Goal: Task Accomplishment & Management: Use online tool/utility

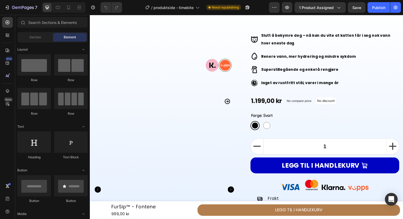
scroll to position [13, 0]
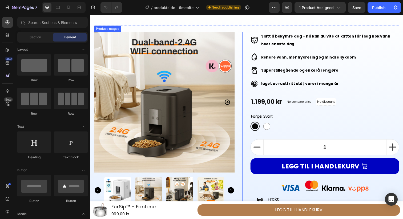
click at [230, 105] on icon "Carousel Next Arrow" at bounding box center [230, 104] width 6 height 6
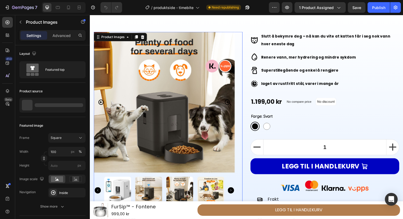
click at [230, 105] on icon "Carousel Next Arrow" at bounding box center [230, 104] width 6 height 6
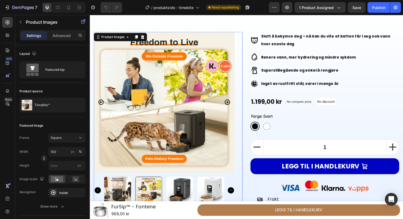
click at [230, 105] on icon "Carousel Next Arrow" at bounding box center [230, 104] width 6 height 6
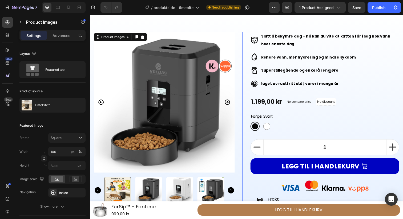
click at [230, 105] on icon "Carousel Next Arrow" at bounding box center [230, 104] width 6 height 6
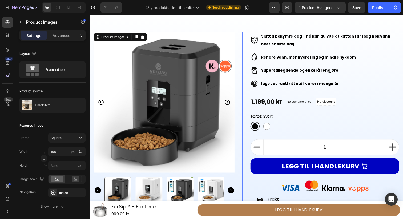
click at [230, 105] on icon "Carousel Next Arrow" at bounding box center [230, 104] width 6 height 6
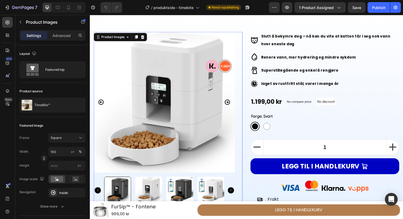
click at [230, 105] on icon "Carousel Next Arrow" at bounding box center [230, 104] width 6 height 6
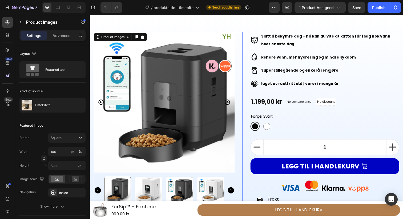
click at [230, 105] on icon "Carousel Next Arrow" at bounding box center [230, 104] width 6 height 6
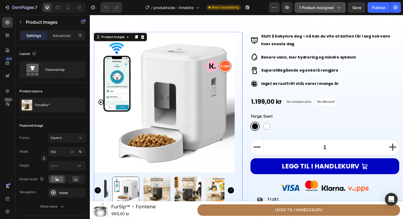
click at [317, 8] on span "1 product assigned" at bounding box center [316, 8] width 35 height 6
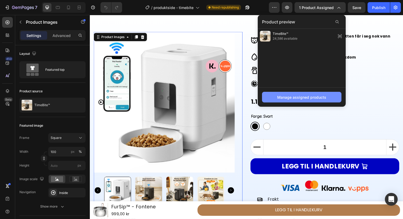
click at [306, 97] on div "Manage assigned products" at bounding box center [301, 98] width 49 height 6
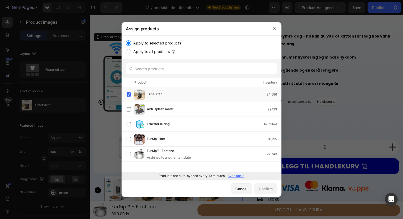
click at [239, 178] on p "Sync again" at bounding box center [236, 176] width 17 height 5
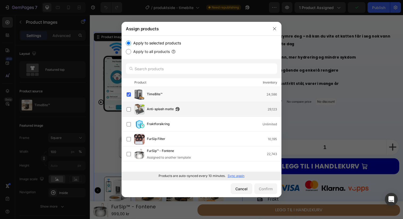
click at [184, 106] on div "Anti-splash matte 29,123" at bounding box center [204, 109] width 155 height 11
click at [186, 96] on div "TimeBite™ 24,586" at bounding box center [214, 95] width 134 height 6
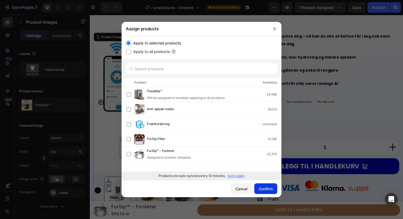
click at [269, 192] on button "Confirm" at bounding box center [265, 189] width 23 height 11
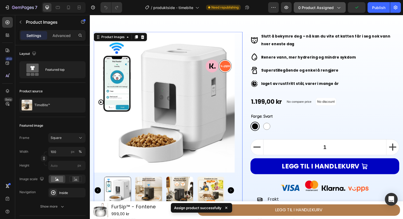
click at [325, 7] on span "0 product assigned" at bounding box center [315, 8] width 35 height 6
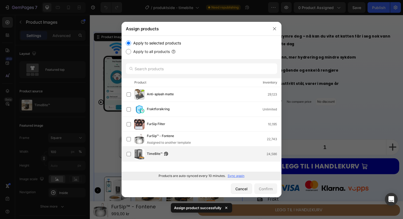
click at [198, 159] on div "TimeBite™ 24,586" at bounding box center [204, 154] width 155 height 11
click at [267, 191] on div "Confirm" at bounding box center [266, 189] width 14 height 6
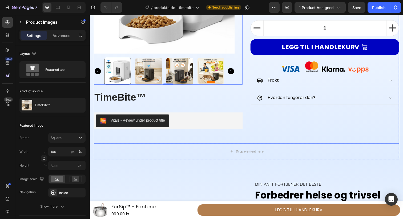
scroll to position [135, 0]
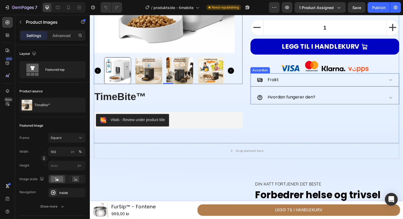
click at [285, 85] on div "Frakt" at bounding box center [326, 81] width 130 height 9
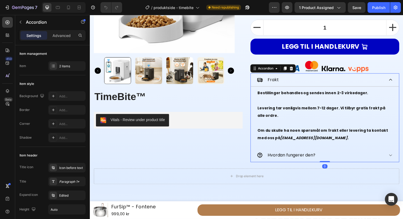
click at [286, 85] on div "Frakt" at bounding box center [326, 81] width 130 height 9
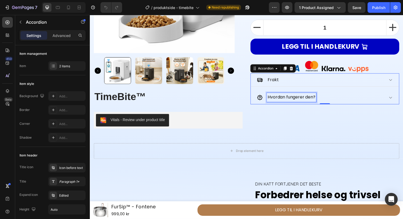
click at [293, 102] on p "Hvordan fungerer den?" at bounding box center [295, 99] width 49 height 8
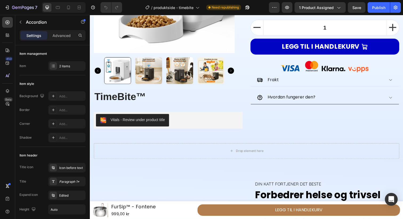
click at [333, 98] on div "Hvordan fungerer den?" at bounding box center [326, 99] width 130 height 9
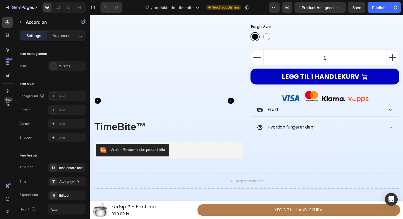
scroll to position [108, 0]
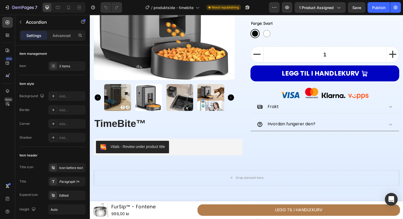
click at [291, 129] on p "Hvordan fungerer den?" at bounding box center [295, 127] width 49 height 8
click at [329, 131] on div "Hvordan fungerer den?" at bounding box center [326, 126] width 130 height 9
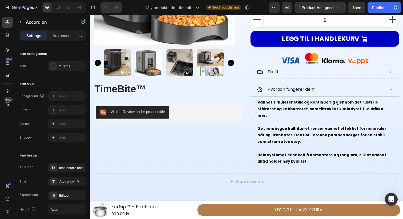
scroll to position [150, 0]
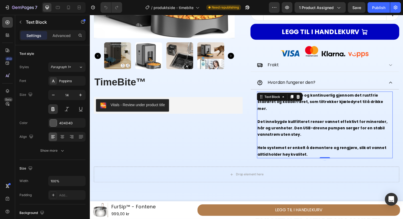
click at [297, 150] on span "Hele systemet er enkelt å demontere og rengjøre, slik at vannet alltid holder h…" at bounding box center [327, 154] width 132 height 12
click at [299, 152] on p "Hele systemet er enkelt å demontere og rengjøre, slik at vannet alltid holder h…" at bounding box center [330, 154] width 138 height 13
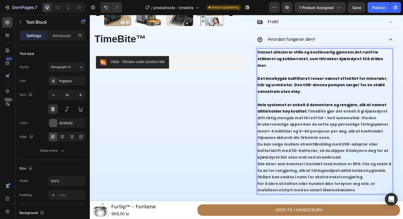
scroll to position [196, 0]
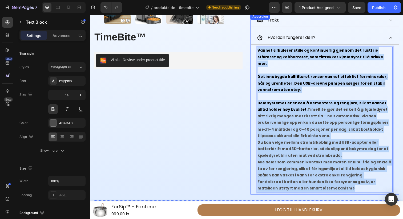
drag, startPoint x: 335, startPoint y: 187, endPoint x: 254, endPoint y: 45, distance: 164.2
click at [254, 45] on div "Hvordan fungerer den? Vannet sirkulerer stille og kontinuerlig gjennom det rust…" at bounding box center [329, 114] width 151 height 167
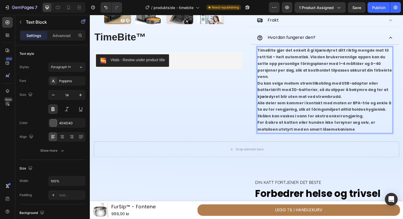
click at [369, 73] on p "TimeBite gjør det enkelt å gi kjæledyret ditt riktig mengde mat til rett tid – …" at bounding box center [330, 65] width 138 height 34
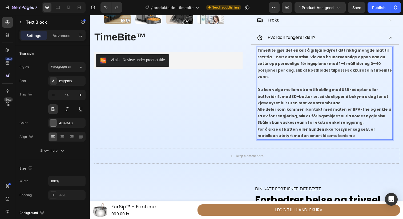
click at [347, 101] on p "Du kan velge mellom strømtilkobling med USB-adapter eller batteridrift med 3D-b…" at bounding box center [330, 98] width 138 height 20
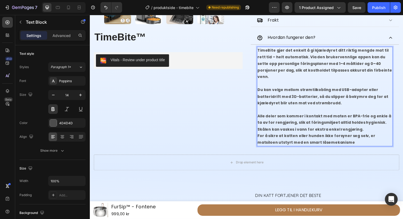
click at [355, 128] on p "Alle deler som kommer i kontakt med maten er BPA-frie og enkle å ta av for reng…" at bounding box center [330, 125] width 138 height 20
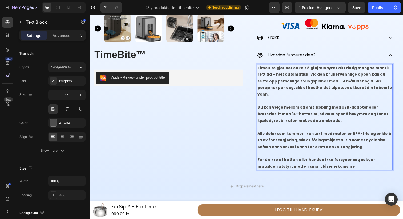
scroll to position [171, 0]
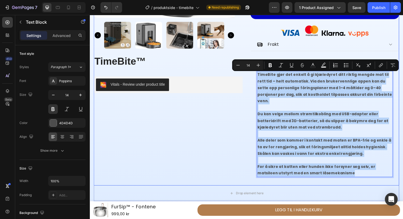
drag, startPoint x: 337, startPoint y: 172, endPoint x: 246, endPoint y: 70, distance: 136.2
click at [246, 70] on div "Image Row Product Images TimeBite™ Product Title Vitals - Review under product …" at bounding box center [250, 28] width 312 height 322
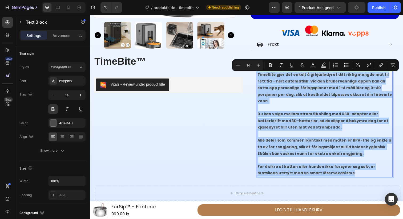
click at [310, 70] on div "color" at bounding box center [313, 66] width 10 height 10
click at [311, 67] on icon "Editor contextual toolbar" at bounding box center [312, 65] width 5 height 5
type input "4D4D4D"
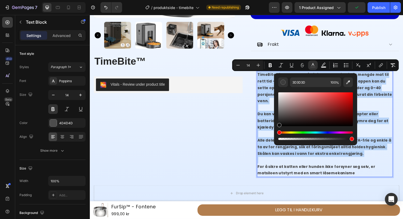
drag, startPoint x: 369, startPoint y: 133, endPoint x: 272, endPoint y: 144, distance: 97.4
type input "000000"
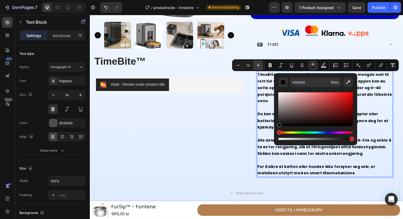
click at [259, 65] on icon "Editor contextual toolbar" at bounding box center [258, 65] width 3 height 3
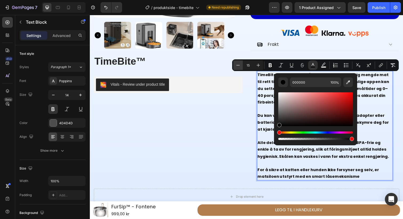
click at [240, 66] on icon "Editor contextual toolbar" at bounding box center [237, 65] width 5 height 5
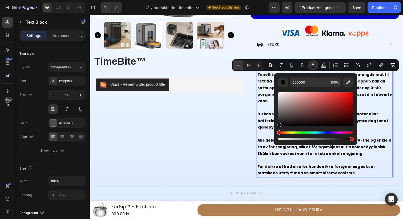
click at [240, 66] on icon "Editor contextual toolbar" at bounding box center [237, 65] width 5 height 5
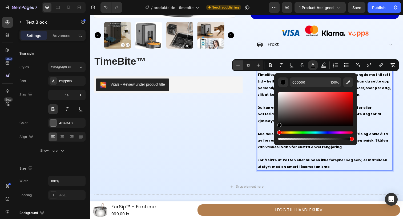
click at [240, 66] on icon "Editor contextual toolbar" at bounding box center [237, 65] width 5 height 5
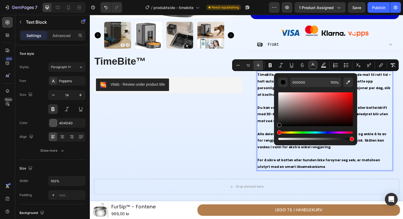
click at [259, 66] on icon "Editor contextual toolbar" at bounding box center [258, 65] width 5 height 5
type input "13"
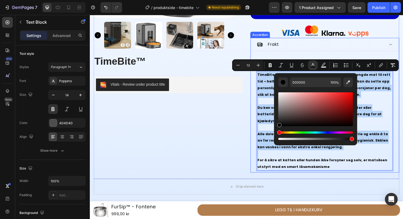
click at [255, 94] on div "TimeBite gjør det enkelt å gi kjæledyret ditt riktig mengde mat til rett tid – …" at bounding box center [329, 123] width 151 height 106
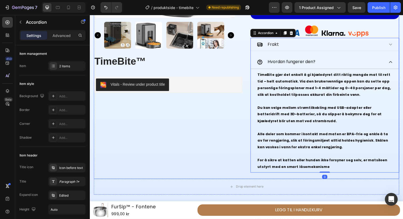
click at [231, 108] on div "Image Row Product Images TimeBite™ Product Title Vitals - Review under product …" at bounding box center [170, 25] width 152 height 303
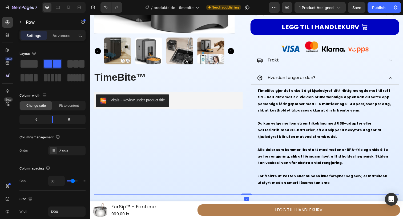
scroll to position [153, 0]
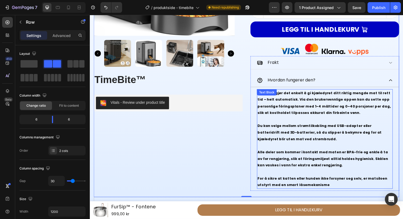
click at [318, 189] on p "For å sikre at katten eller hunden ikke forsyner seg selv, er matsiloen utstyrt…" at bounding box center [330, 185] width 138 height 13
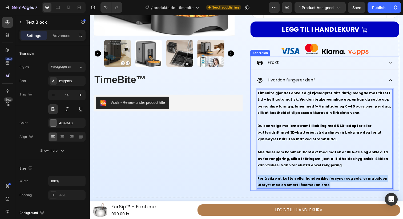
drag, startPoint x: 318, startPoint y: 189, endPoint x: 257, endPoint y: 98, distance: 109.7
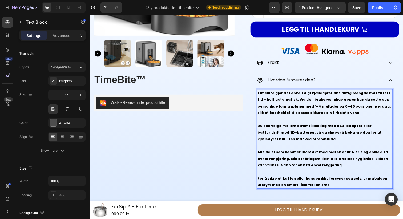
click at [283, 115] on span "TimeBite gjør det enkelt å gi kjæledyret ditt riktig mengde mat til rett tid – …" at bounding box center [329, 104] width 136 height 25
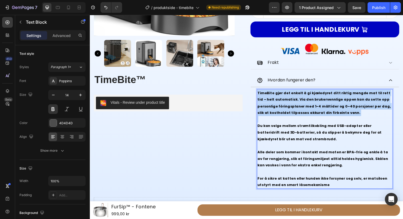
click at [283, 115] on span "TimeBite gjør det enkelt å gi kjæledyret ditt riktig mengde mat til rett tid – …" at bounding box center [329, 104] width 136 height 25
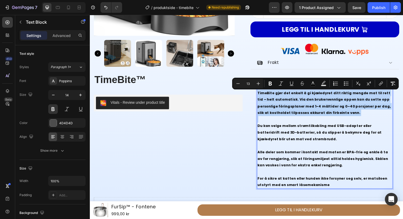
click at [283, 115] on span "TimeBite gjør det enkelt å gi kjæledyret ditt riktig mengde mat til rett tid – …" at bounding box center [329, 104] width 136 height 25
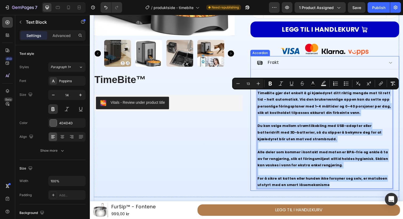
drag, startPoint x: 322, startPoint y: 189, endPoint x: 254, endPoint y: 87, distance: 123.0
click at [254, 87] on div "Hvordan fungerer den? TimeBite gjør det enkelt å gi kjæledyret ditt riktig meng…" at bounding box center [329, 135] width 151 height 120
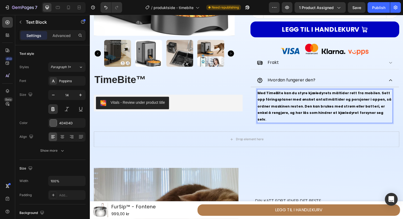
click at [377, 97] on span "Med TimeBite kan du styre kjæledyrets måltider rett fra mobilen. Sett opp fôrin…" at bounding box center [329, 108] width 137 height 32
click at [367, 127] on div "Image Row Product Images TimeBite™ Product Title Vitals - Review under product …" at bounding box center [250, 10] width 312 height 248
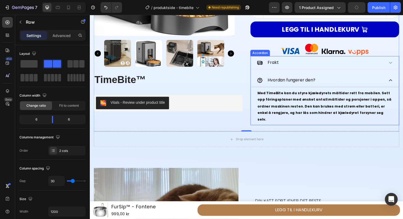
click at [335, 85] on div "Hvordan fungerer den?" at bounding box center [326, 81] width 130 height 9
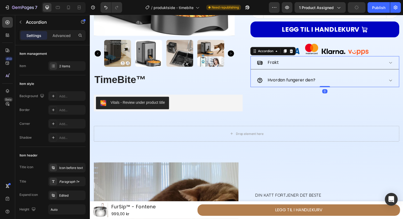
click at [325, 66] on div "Frakt" at bounding box center [326, 63] width 130 height 9
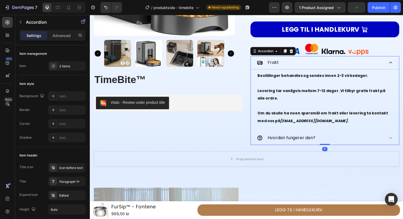
click at [325, 66] on div "Frakt" at bounding box center [326, 63] width 130 height 9
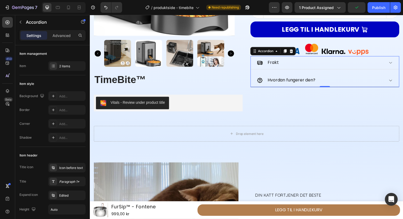
click at [332, 85] on div "Hvordan fungerer den?" at bounding box center [326, 81] width 130 height 9
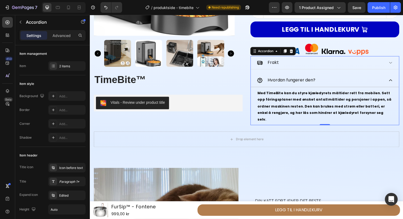
click at [333, 81] on div "Hvordan fungerer den?" at bounding box center [326, 81] width 130 height 9
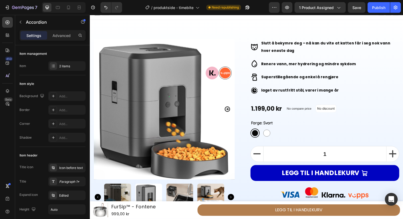
scroll to position [0, 0]
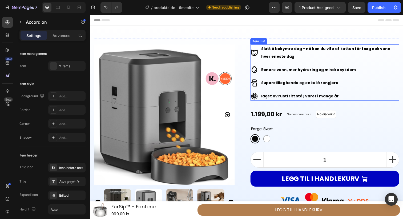
click at [285, 53] on p "Slutt å bekymre deg – nå kan du vite at katten får i seg nok vann hver eneste d…" at bounding box center [335, 53] width 140 height 15
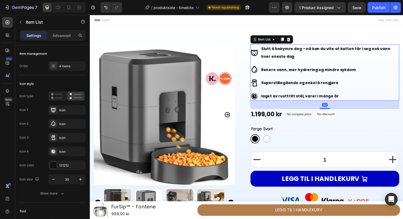
click at [287, 56] on p "Slutt å bekymre deg – nå kan du vite at katten får i seg nok vann hver eneste d…" at bounding box center [335, 53] width 140 height 15
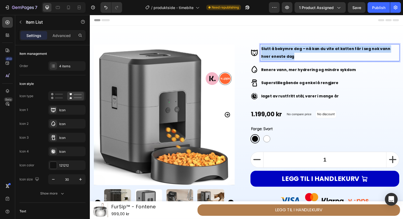
drag, startPoint x: 287, startPoint y: 56, endPoint x: 262, endPoint y: 48, distance: 26.3
click at [262, 48] on div "Slutt å bekymre deg – nå kan du vite at katten får i seg nok vann hver eneste d…" at bounding box center [330, 53] width 152 height 17
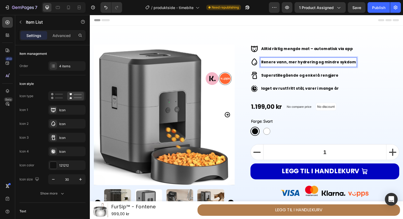
click at [315, 67] on p "Renere vann, mer hydrering og mindre sykdom" at bounding box center [313, 63] width 97 height 8
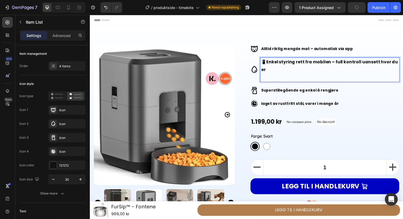
click at [269, 63] on p "📱 Enkel styring rett fra mobilen – full kontroll uansett hvor du er" at bounding box center [335, 70] width 140 height 23
click at [274, 72] on p "Enkel styring rett fra mobilen – full kontroll uansett hvor du er" at bounding box center [335, 70] width 140 height 23
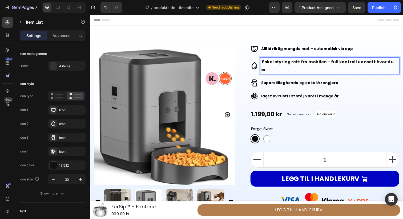
click at [280, 82] on strong "Superstillegående og enkel å rengjøre" at bounding box center [304, 84] width 79 height 5
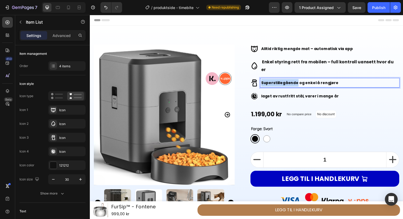
click at [280, 82] on strong "Superstillegående og enkel å rengjøre" at bounding box center [304, 84] width 79 height 5
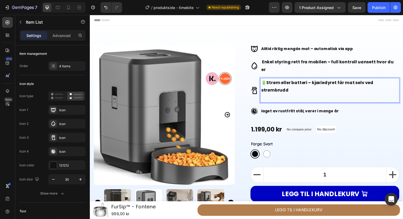
click at [271, 81] on strong "Strøm eller batteri – kjæledyret får mat selv ved strømbrudd" at bounding box center [322, 88] width 115 height 14
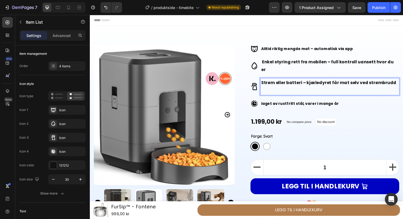
click at [276, 85] on p "Strøm eller batteri – kjæledyret får mat selv ved strømbrudd" at bounding box center [335, 88] width 140 height 15
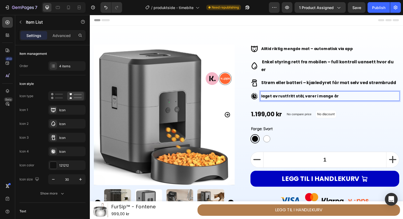
click at [280, 94] on p "laget av rustfritt stål, varer i mange år" at bounding box center [335, 98] width 140 height 8
click at [300, 95] on strong "Avtakbare, BPA-frie deler – hygienisk og lett å rengjøre" at bounding box center [322, 97] width 114 height 5
click at [297, 81] on strong "Strøm eller batteri – kjæledyret får mat selv ved strømbrudd" at bounding box center [334, 84] width 138 height 6
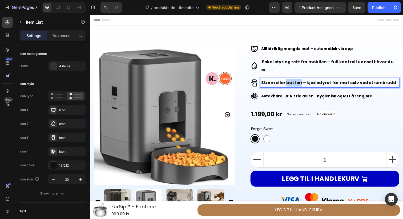
click at [297, 81] on strong "Strøm eller batteri – kjæledyret får mat selv ved strømbrudd" at bounding box center [334, 84] width 138 height 6
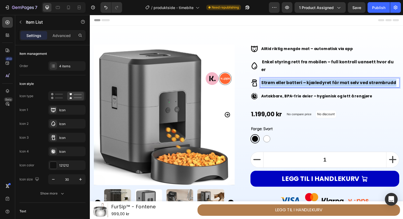
click at [297, 81] on strong "Strøm eller batteri – kjæledyret får mat selv ved strømbrudd" at bounding box center [334, 84] width 138 height 6
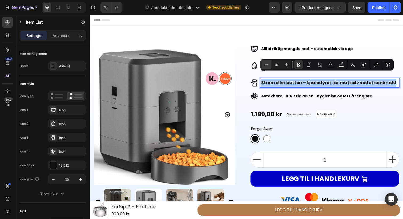
click at [268, 65] on icon "Editor contextual toolbar" at bounding box center [266, 64] width 5 height 5
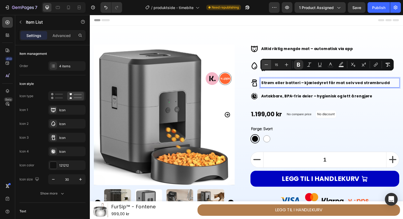
click at [268, 65] on icon "Editor contextual toolbar" at bounding box center [266, 64] width 5 height 5
type input "14"
click at [283, 94] on p "Avtakbare, BPA-frie deler – hygienisk og lett å rengjøre" at bounding box center [335, 98] width 140 height 8
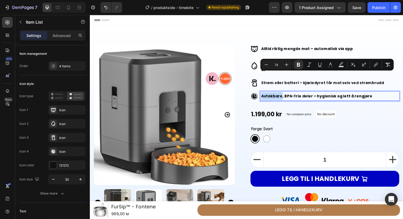
click at [283, 94] on p "Avtakbare, BPA-frie deler – hygienisk og lett å rengjøre" at bounding box center [335, 98] width 140 height 8
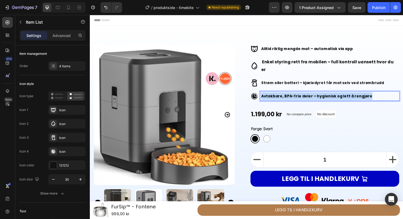
click at [283, 94] on p "Avtakbare, BPA-frie deler – hygienisk og lett å rengjøre" at bounding box center [335, 98] width 140 height 8
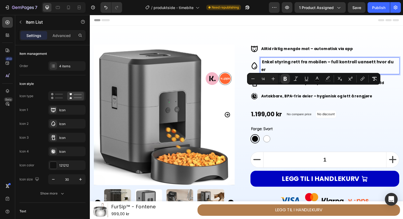
click at [276, 63] on strong "Enkel styring rett fra mobilen – full kontroll uansett hvor du er" at bounding box center [332, 67] width 135 height 14
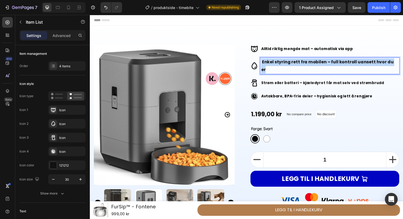
click at [276, 63] on strong "Enkel styring rett fra mobilen – full kontroll uansett hvor du er" at bounding box center [332, 67] width 135 height 14
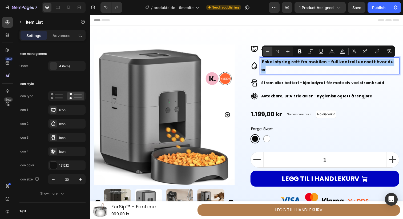
click at [268, 51] on icon "Editor contextual toolbar" at bounding box center [267, 51] width 5 height 5
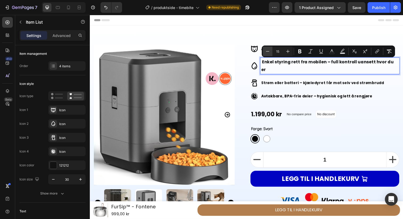
click at [268, 51] on icon "Editor contextual toolbar" at bounding box center [267, 51] width 5 height 5
type input "14"
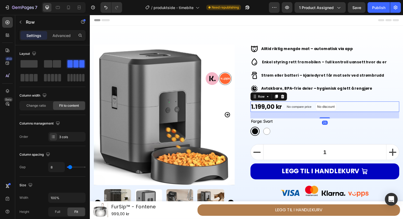
click at [315, 105] on div "No compare price Product Price" at bounding box center [304, 108] width 30 height 11
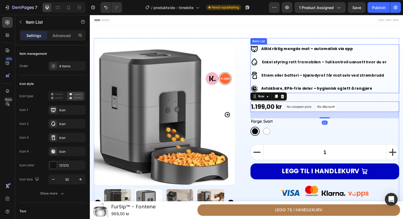
click at [347, 66] on strong "Enkel styring rett fra mobilen – full kontroll uansett hvor du er" at bounding box center [329, 63] width 127 height 5
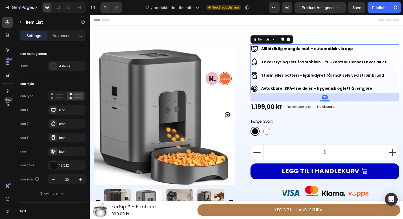
click at [394, 72] on div "Alltid riktig mengde mat – automatisk via app Enkel styring rett fra mobilen – …" at bounding box center [330, 70] width 152 height 50
click at [260, 53] on icon at bounding box center [258, 50] width 8 height 8
click at [259, 52] on icon at bounding box center [258, 50] width 8 height 8
click at [258, 50] on icon at bounding box center [258, 50] width 8 height 8
click at [258, 39] on icon at bounding box center [257, 38] width 1 height 1
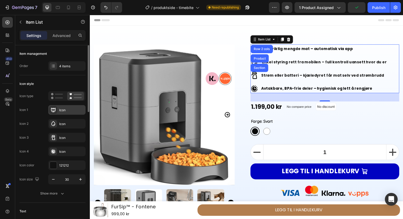
click at [64, 110] on div "Icon" at bounding box center [71, 110] width 25 height 5
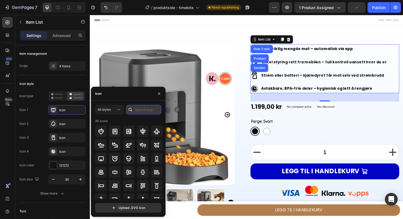
click at [138, 110] on input "text" at bounding box center [143, 110] width 35 height 10
type input "d"
type input "f"
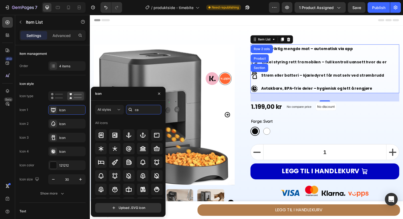
type input "c"
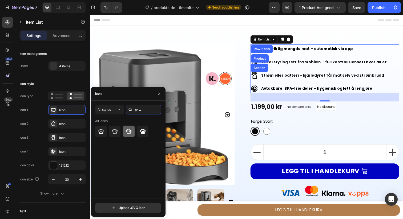
type input "paw"
click at [130, 134] on icon at bounding box center [129, 131] width 6 height 5
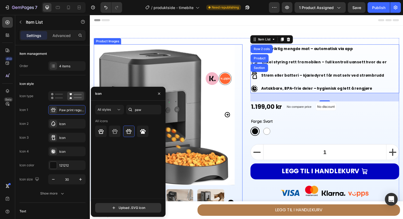
click at [232, 53] on img at bounding box center [166, 117] width 144 height 144
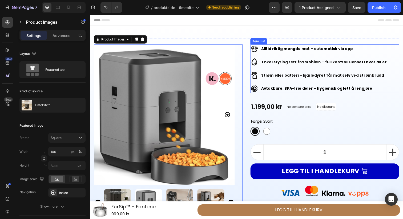
click at [258, 51] on icon at bounding box center [258, 50] width 8 height 8
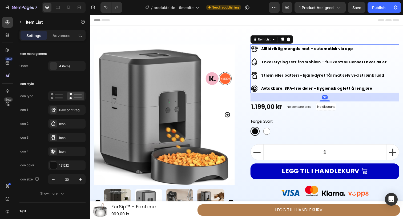
click at [259, 64] on icon at bounding box center [258, 63] width 8 height 8
click at [258, 64] on icon at bounding box center [258, 63] width 8 height 8
click at [62, 127] on div "Icon" at bounding box center [66, 124] width 37 height 10
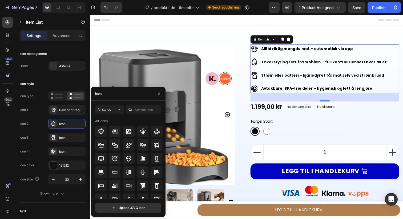
click at [131, 109] on icon at bounding box center [130, 109] width 5 height 5
click at [138, 110] on input "text" at bounding box center [143, 110] width 35 height 10
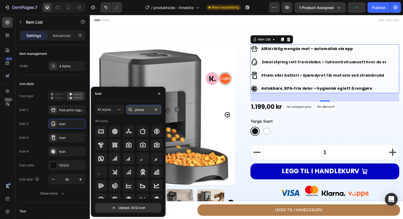
type input "phone"
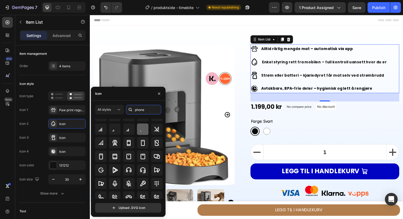
scroll to position [22, 0]
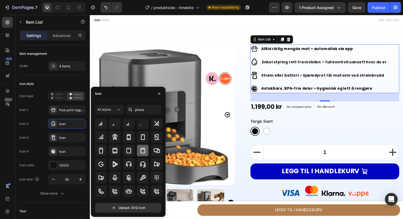
click at [141, 153] on icon at bounding box center [143, 150] width 5 height 5
click at [100, 151] on icon at bounding box center [101, 151] width 6 height 6
click at [259, 78] on icon at bounding box center [258, 77] width 8 height 8
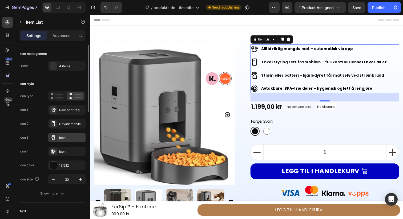
click at [62, 136] on div "Icon" at bounding box center [71, 138] width 25 height 5
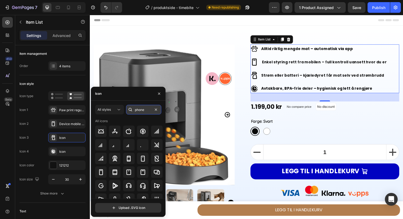
click at [139, 108] on input "phone" at bounding box center [143, 110] width 35 height 10
type input "power"
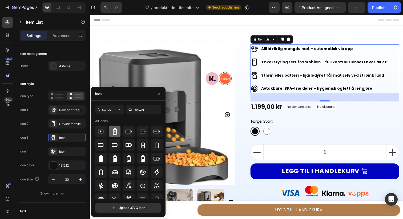
click at [113, 133] on icon at bounding box center [115, 132] width 6 height 6
click at [101, 136] on div at bounding box center [100, 131] width 11 height 11
click at [113, 134] on icon at bounding box center [115, 132] width 4 height 6
click at [66, 151] on div "Icon" at bounding box center [71, 152] width 25 height 5
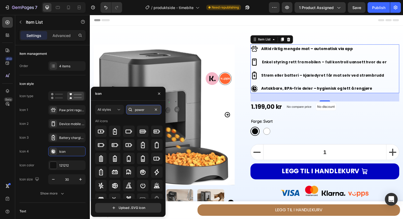
click at [139, 109] on input "power" at bounding box center [143, 110] width 35 height 10
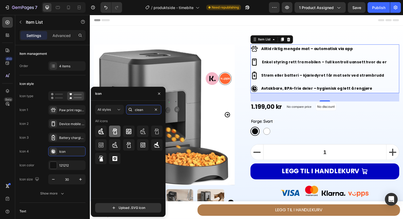
type input "clean"
click at [117, 133] on icon at bounding box center [115, 132] width 6 height 6
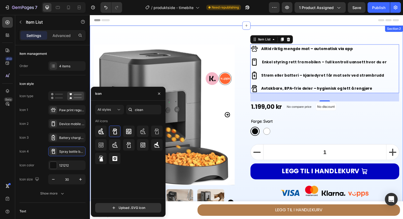
click at [312, 31] on div "Image Row Product Images TimeBite™ Product Title Vitals - Review under product …" at bounding box center [250, 161] width 320 height 271
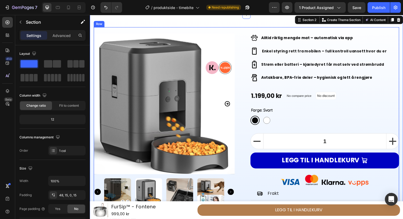
scroll to position [15, 0]
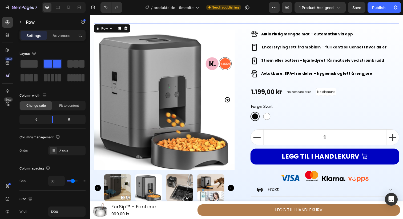
click at [252, 36] on div "Image Row Product Images TimeBite™ Product Title Vitals - Review under product …" at bounding box center [250, 144] width 312 height 243
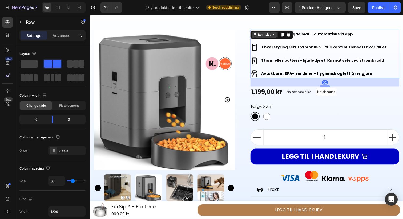
click at [258, 36] on div "Item List" at bounding box center [275, 35] width 43 height 9
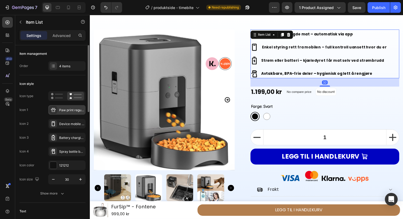
click at [57, 108] on div at bounding box center [53, 109] width 7 height 7
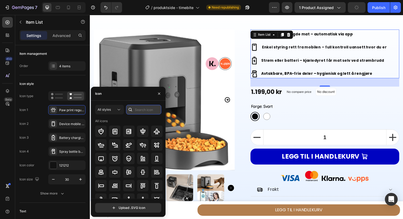
click at [138, 110] on input "text" at bounding box center [143, 110] width 35 height 10
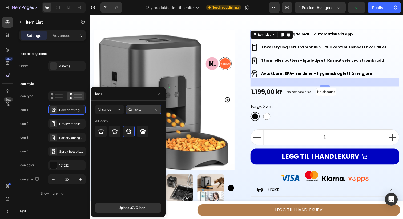
type input "paw"
click at [145, 130] on icon at bounding box center [143, 132] width 6 height 6
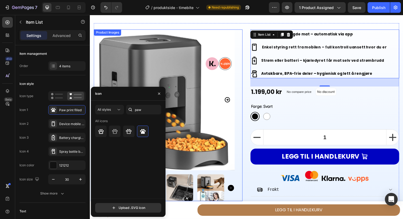
click at [240, 56] on div "Product Images" at bounding box center [170, 118] width 152 height 176
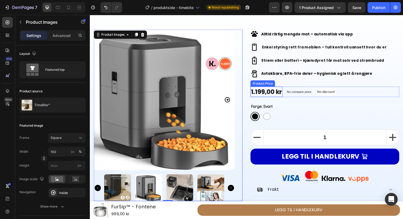
click at [282, 96] on div "1.199,00 kr" at bounding box center [270, 93] width 33 height 11
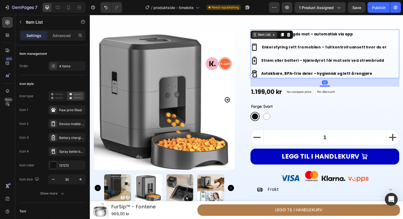
click at [260, 36] on div "Item List" at bounding box center [275, 35] width 43 height 9
click at [67, 115] on div "Icon 1 Paw print filled Icon 2 Device mobile speaker bold Icon 3 Battery chargi…" at bounding box center [52, 130] width 66 height 51
click at [72, 109] on div "Paw print filled" at bounding box center [71, 110] width 25 height 5
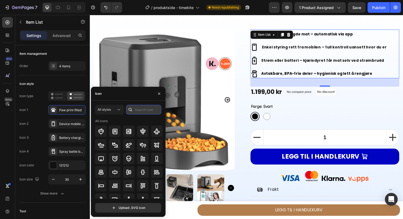
click at [154, 112] on input "text" at bounding box center [143, 110] width 35 height 10
type input "paw"
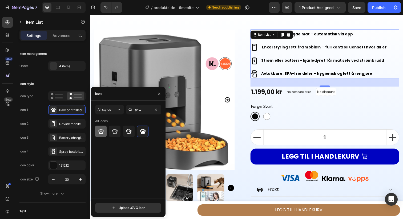
click at [103, 132] on icon at bounding box center [101, 132] width 6 height 6
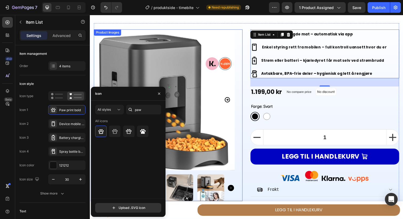
click at [241, 44] on div "Product Images" at bounding box center [170, 118] width 152 height 176
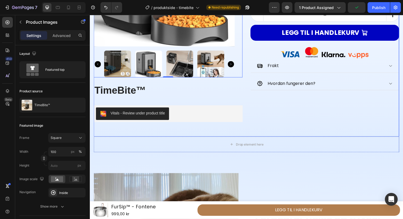
scroll to position [153, 0]
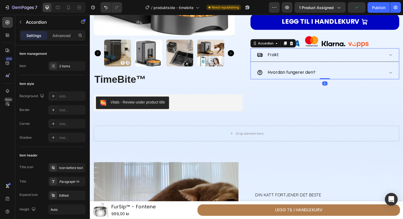
click at [284, 57] on div "Frakt" at bounding box center [326, 55] width 130 height 9
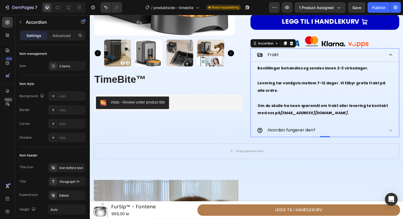
click at [284, 57] on div "Frakt" at bounding box center [326, 55] width 130 height 9
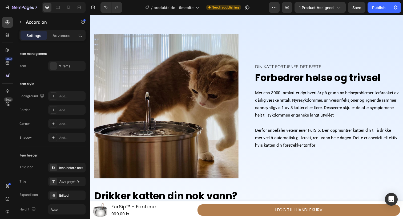
scroll to position [286, 0]
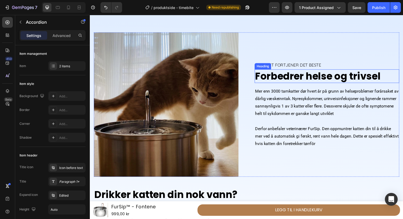
click at [282, 76] on span "Forbedrer helse og trivsel" at bounding box center [323, 78] width 128 height 14
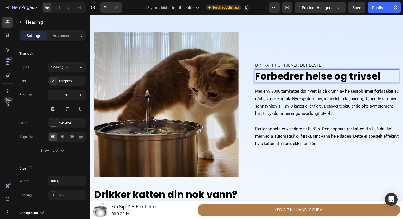
click at [282, 76] on span "Forbedrer helse og trivsel" at bounding box center [323, 78] width 128 height 14
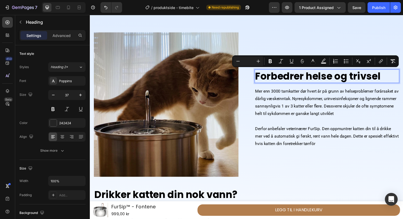
scroll to position [279, 0]
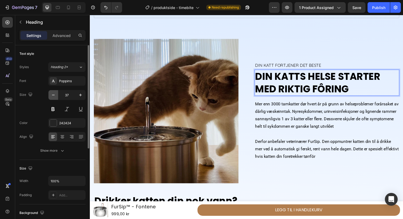
click at [53, 98] on button "button" at bounding box center [54, 95] width 10 height 10
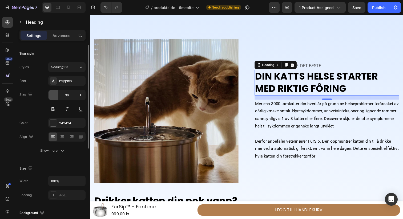
click at [53, 98] on button "button" at bounding box center [54, 95] width 10 height 10
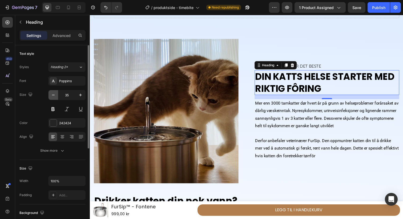
click at [53, 98] on button "button" at bounding box center [54, 95] width 10 height 10
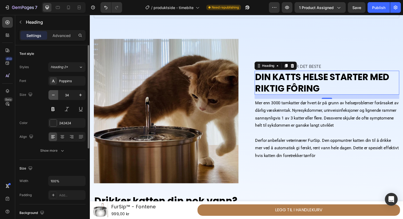
click at [53, 98] on button "button" at bounding box center [54, 95] width 10 height 10
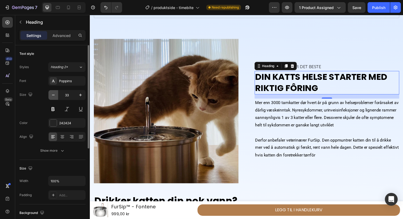
click at [53, 98] on button "button" at bounding box center [54, 95] width 10 height 10
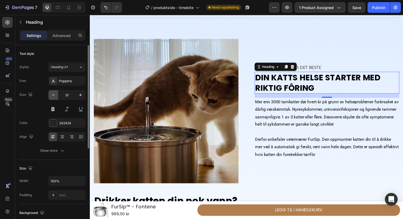
click at [53, 98] on button "button" at bounding box center [54, 95] width 10 height 10
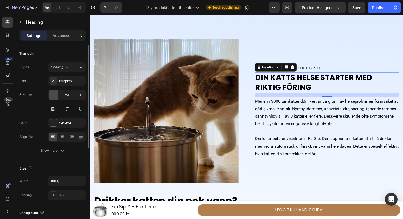
click at [53, 98] on button "button" at bounding box center [54, 95] width 10 height 10
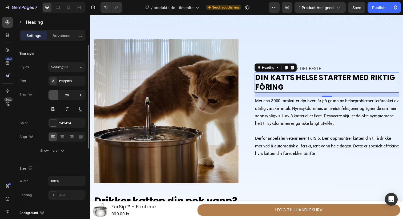
click at [53, 98] on button "button" at bounding box center [54, 95] width 10 height 10
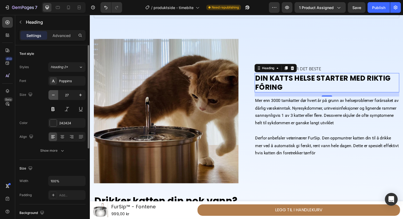
click at [53, 98] on button "button" at bounding box center [54, 95] width 10 height 10
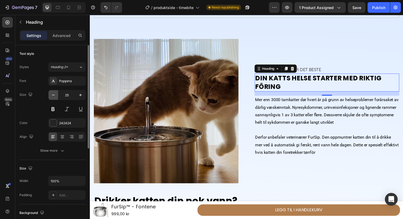
click at [53, 98] on button "button" at bounding box center [54, 95] width 10 height 10
type input "24"
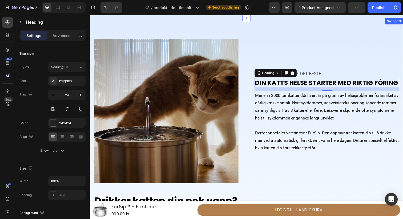
click at [280, 30] on div "Image DIN KATT FORTJENER DET BESTE Text Block DIN KATTS HELSE STARTER MED RIKTI…" at bounding box center [250, 170] width 320 height 305
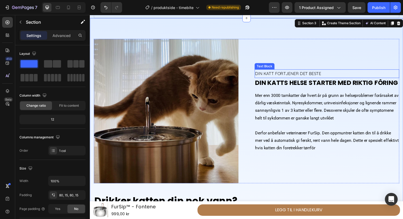
click at [297, 75] on span "DIN KATT FORTJENER DET BESTE" at bounding box center [292, 74] width 67 height 5
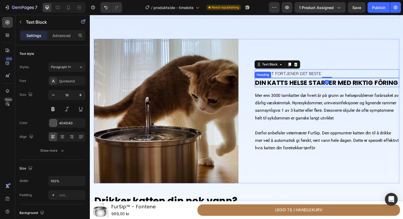
click at [271, 81] on span "DIN KATTS HELSE STARTER MED RIKTIG FÔRING" at bounding box center [332, 84] width 146 height 9
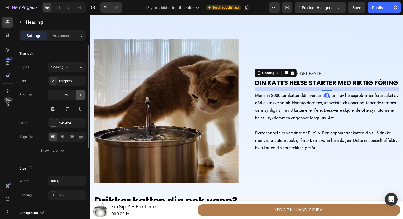
click at [82, 96] on icon "button" at bounding box center [80, 95] width 5 height 5
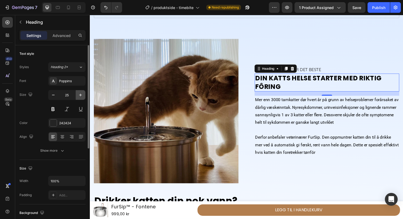
click at [83, 91] on button "button" at bounding box center [81, 95] width 10 height 10
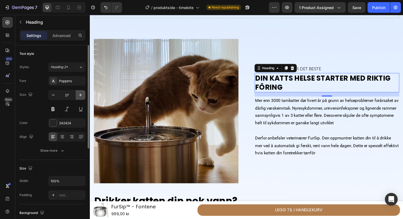
click at [83, 91] on button "button" at bounding box center [81, 95] width 10 height 10
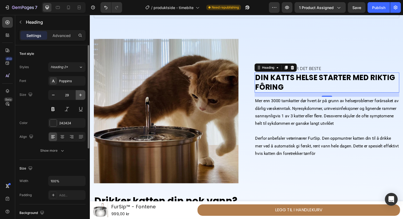
click at [83, 91] on button "button" at bounding box center [81, 95] width 10 height 10
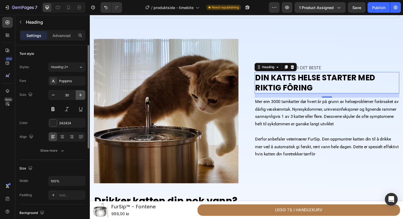
click at [83, 91] on button "button" at bounding box center [81, 95] width 10 height 10
type input "31"
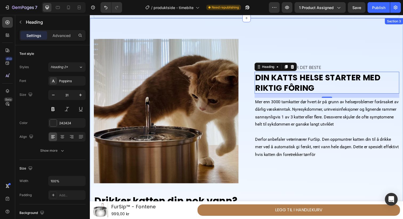
click at [242, 29] on div "Image DIN KATT FORTJENER DET BESTE Text Block ⁠⁠⁠⁠⁠⁠⁠ DIN KATTS HELSE STARTER M…" at bounding box center [250, 170] width 320 height 305
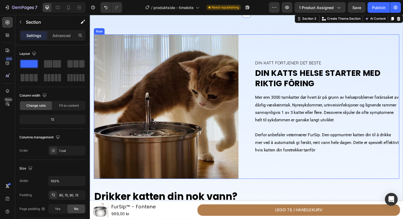
scroll to position [284, 0]
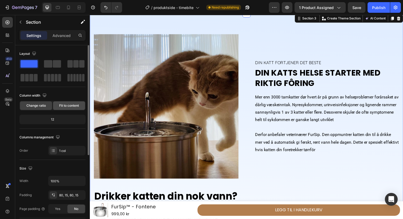
click at [67, 105] on span "Fit to content" at bounding box center [69, 105] width 20 height 5
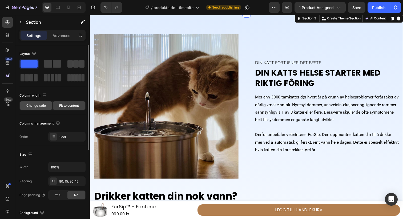
click at [44, 107] on span "Change ratio" at bounding box center [35, 105] width 19 height 5
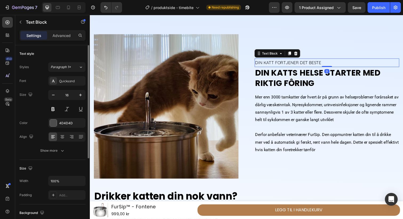
click at [291, 67] on p "DIN KATT FORTJENER DET BESTE" at bounding box center [332, 64] width 147 height 8
click at [291, 77] on span "DIN KATTS HELSE STARTER MED RIKTIG FÔRING" at bounding box center [323, 79] width 128 height 22
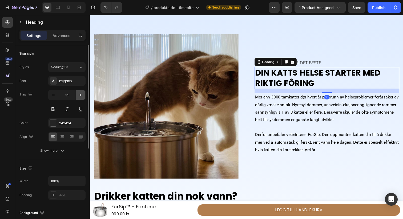
click at [81, 96] on icon "button" at bounding box center [80, 95] width 5 height 5
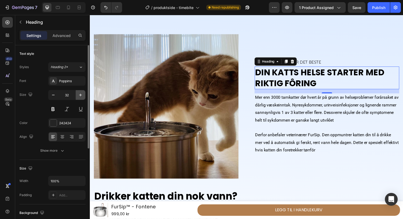
click at [81, 96] on icon "button" at bounding box center [80, 95] width 5 height 5
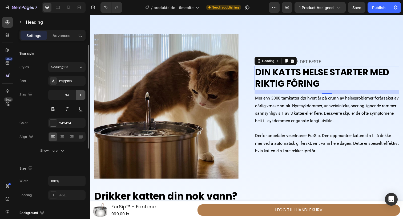
click at [81, 96] on icon "button" at bounding box center [80, 95] width 5 height 5
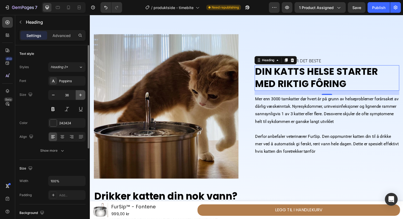
click at [81, 96] on icon "button" at bounding box center [80, 95] width 5 height 5
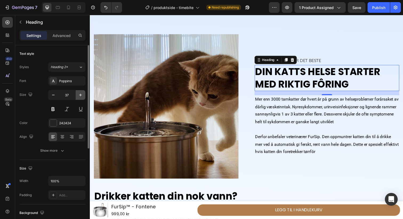
click at [81, 96] on icon "button" at bounding box center [80, 95] width 5 height 5
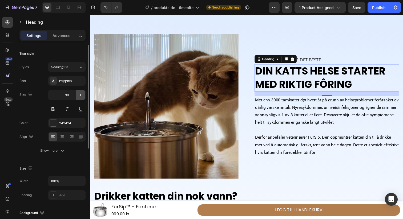
click at [81, 96] on icon "button" at bounding box center [80, 95] width 5 height 5
type input "40"
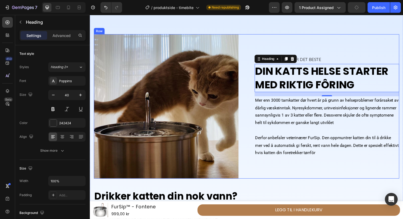
click at [248, 35] on div "Image DIN KATT FORTJENER DET BESTE Text Block ⁠⁠⁠⁠⁠⁠⁠ DIN KATTS HELSE STARTER M…" at bounding box center [250, 109] width 312 height 148
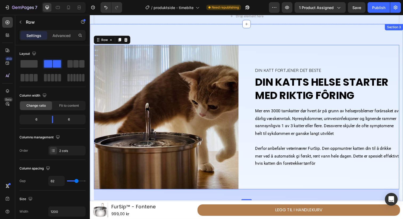
scroll to position [282, 0]
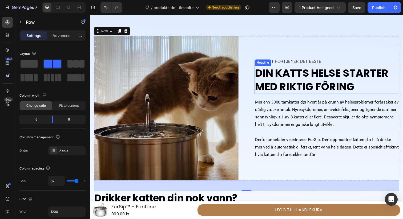
click at [318, 84] on span "DIN KATTS HELSE STARTER MED RIKTIG FÔRING" at bounding box center [327, 81] width 136 height 29
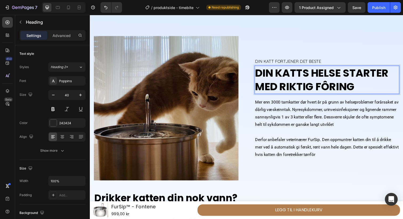
click at [318, 84] on span "DIN KATTS HELSE STARTER MED RIKTIG FÔRING" at bounding box center [327, 81] width 136 height 29
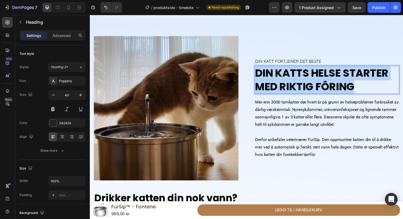
click at [318, 84] on span "DIN KATTS HELSE STARTER MED RIKTIG FÔRING" at bounding box center [327, 81] width 136 height 29
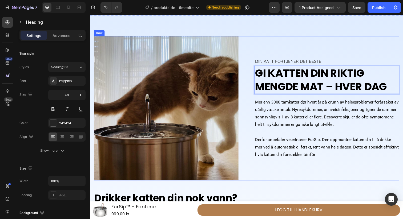
click at [295, 39] on div "DIN KATT FORTJENER DET BESTE Text Block GI KATTEN DIN RIKTIG MENGDE MAT – HVER …" at bounding box center [332, 111] width 148 height 148
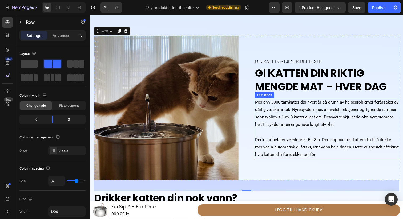
click at [293, 133] on p at bounding box center [332, 135] width 147 height 8
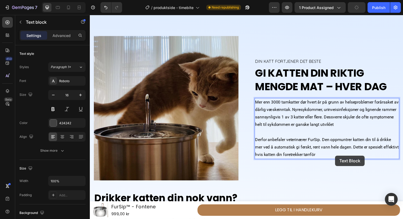
scroll to position [261, 0]
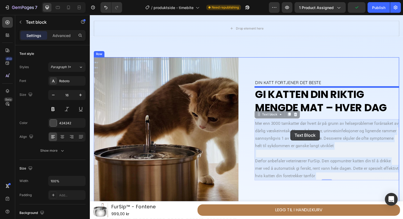
drag, startPoint x: 341, startPoint y: 159, endPoint x: 296, endPoint y: 134, distance: 51.3
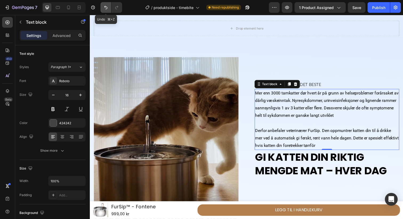
click at [104, 6] on icon "Undo/Redo" at bounding box center [105, 7] width 5 height 5
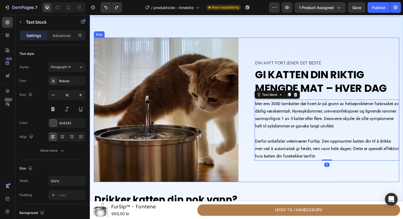
scroll to position [295, 0]
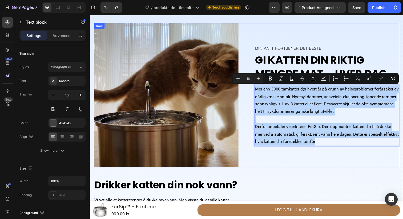
drag, startPoint x: 357, startPoint y: 146, endPoint x: 347, endPoint y: 99, distance: 47.6
click at [261, 86] on div "DIN KATT FORTJENER DET BESTE Text Block ⁠⁠⁠⁠⁠⁠⁠ GI KATTEN DIN RIKTIG MENGDE MAT…" at bounding box center [332, 97] width 148 height 148
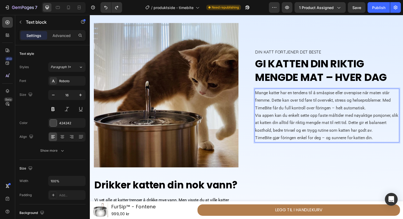
scroll to position [299, 0]
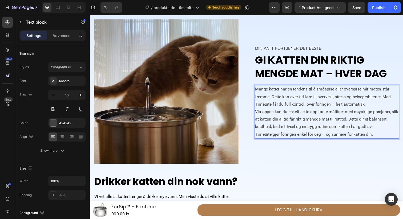
click at [376, 106] on p "Mange katter har en tendens til å småspise eller overspise når maten står fremm…" at bounding box center [332, 98] width 147 height 23
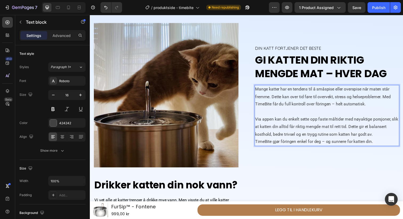
click at [386, 138] on p "Via appen kan du enkelt sette opp faste måltider med nøyaktige porsjoner, slik …" at bounding box center [332, 129] width 147 height 23
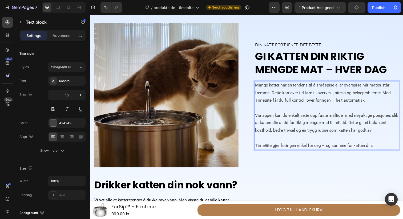
scroll to position [291, 0]
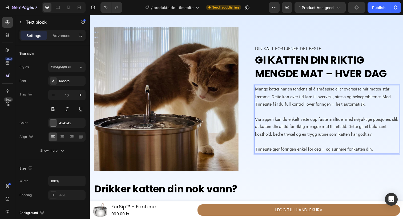
click at [367, 139] on p "Via appen kan du enkelt sette opp faste måltider med nøyaktige porsjoner, slik …" at bounding box center [332, 129] width 147 height 23
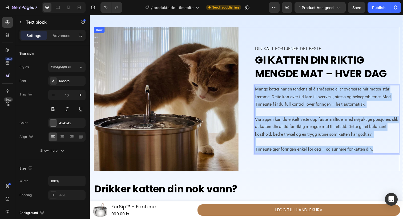
drag, startPoint x: 381, startPoint y: 153, endPoint x: 254, endPoint y: 91, distance: 141.5
click at [254, 91] on div "Image DIN KATT FORTJENER DET BESTE Text Block ⁠⁠⁠⁠⁠⁠⁠ GI KATTEN DIN RIKTIG MENG…" at bounding box center [250, 101] width 312 height 148
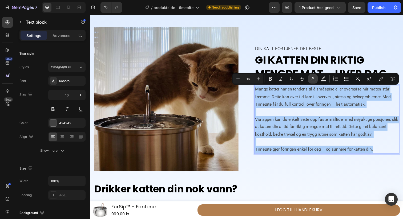
click at [312, 78] on icon "Editor contextual toolbar" at bounding box center [312, 78] width 5 height 5
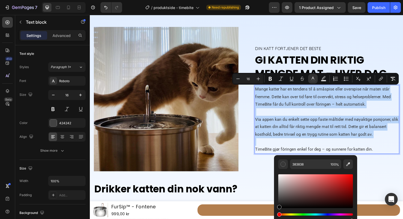
drag, startPoint x: 369, startPoint y: 216, endPoint x: 276, endPoint y: 224, distance: 92.9
type input "000000"
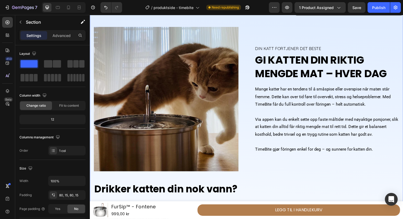
click at [260, 175] on div "Image DIN KATT FORTJENER DET BESTE Text Block ⁠⁠⁠⁠⁠⁠⁠ GI KATTEN DIN RIKTIG MENG…" at bounding box center [250, 158] width 312 height 263
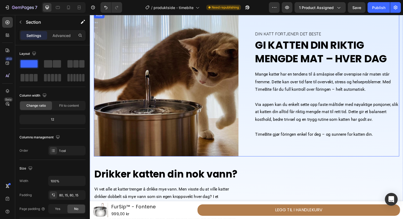
scroll to position [305, 0]
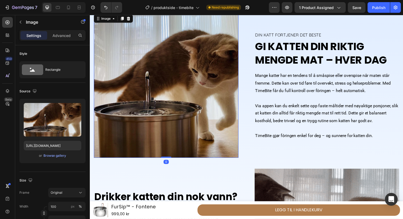
click at [197, 99] on img at bounding box center [168, 87] width 148 height 148
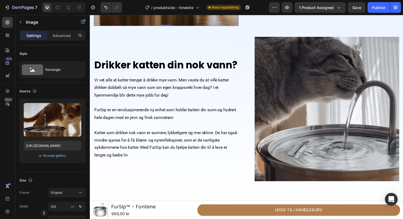
scroll to position [449, 0]
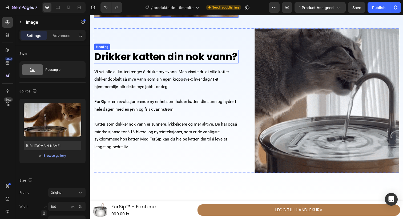
click at [127, 58] on span "Drikker katten din nok vann?" at bounding box center [167, 58] width 146 height 14
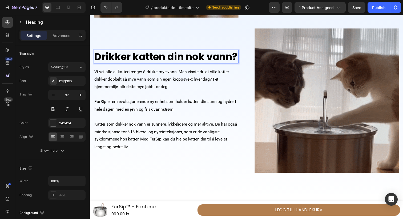
click at [127, 58] on span "Drikker katten din nok vann?" at bounding box center [167, 58] width 146 height 14
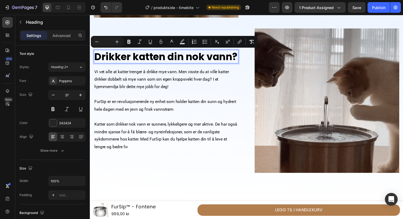
scroll to position [442, 0]
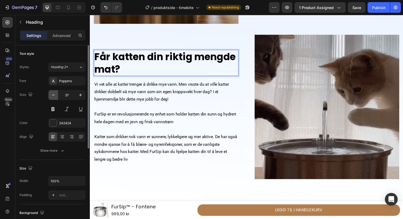
click at [53, 98] on icon "button" at bounding box center [53, 95] width 5 height 5
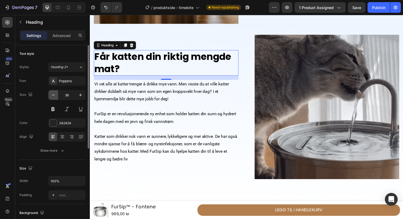
click at [53, 98] on icon "button" at bounding box center [53, 95] width 5 height 5
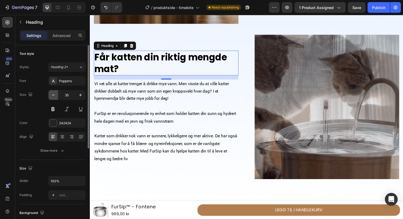
click at [53, 98] on icon "button" at bounding box center [53, 95] width 5 height 5
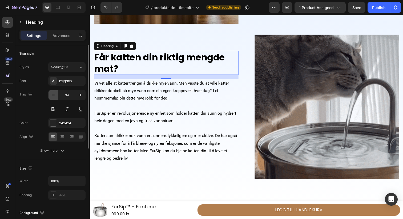
click at [53, 98] on icon "button" at bounding box center [53, 95] width 5 height 5
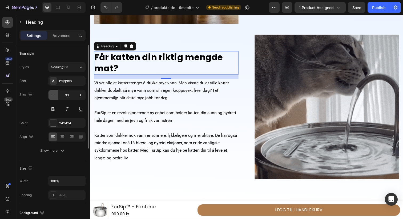
click at [53, 98] on icon "button" at bounding box center [53, 95] width 5 height 5
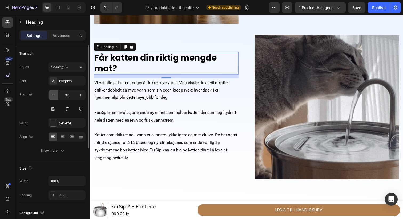
click at [53, 98] on icon "button" at bounding box center [53, 95] width 5 height 5
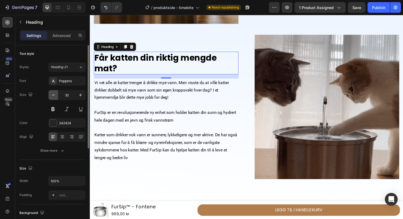
type input "31"
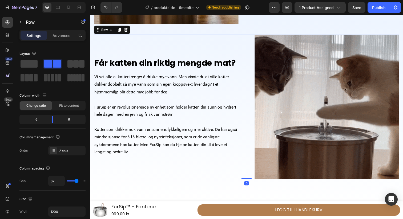
click at [193, 44] on div "⁠⁠⁠⁠⁠⁠⁠ Får katten din riktig mengde mat? Heading Vi vet alle at katter trenger…" at bounding box center [168, 109] width 148 height 148
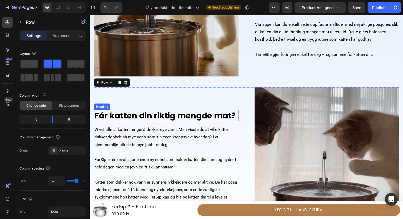
scroll to position [397, 0]
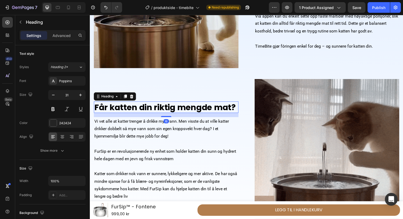
click at [221, 106] on span "Får katten din riktig mengde mat?" at bounding box center [166, 109] width 145 height 12
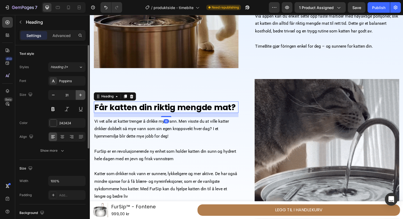
click at [81, 93] on icon "button" at bounding box center [80, 95] width 5 height 5
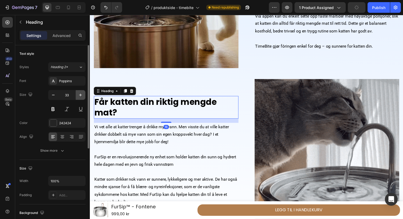
click at [81, 93] on icon "button" at bounding box center [80, 95] width 5 height 5
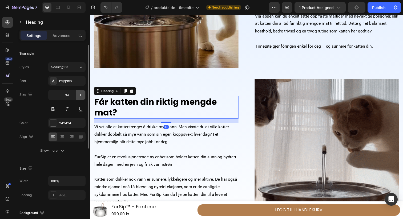
click at [81, 93] on icon "button" at bounding box center [80, 95] width 5 height 5
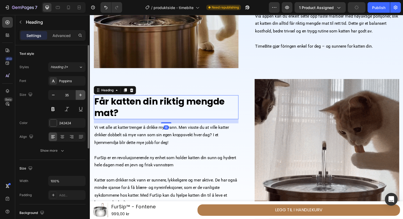
click at [81, 93] on icon "button" at bounding box center [80, 95] width 5 height 5
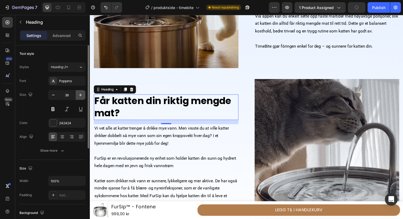
click at [81, 93] on icon "button" at bounding box center [80, 95] width 5 height 5
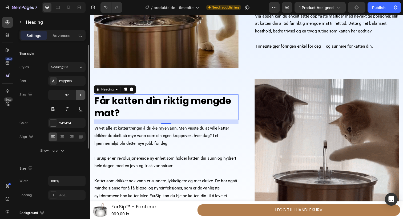
click at [81, 93] on icon "button" at bounding box center [80, 95] width 5 height 5
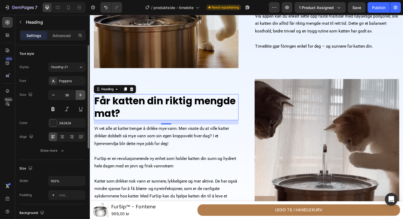
click at [81, 93] on icon "button" at bounding box center [80, 95] width 5 height 5
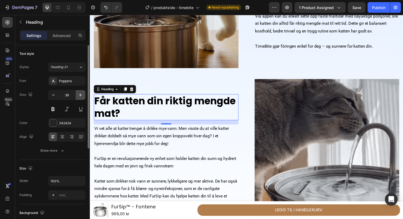
click at [81, 93] on icon "button" at bounding box center [80, 95] width 5 height 5
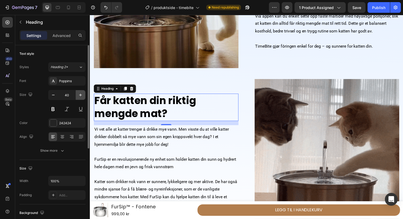
click at [81, 93] on icon "button" at bounding box center [80, 95] width 5 height 5
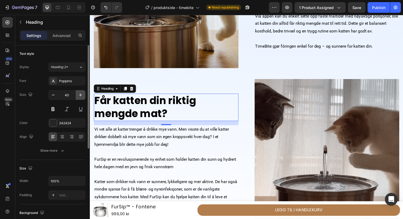
type input "41"
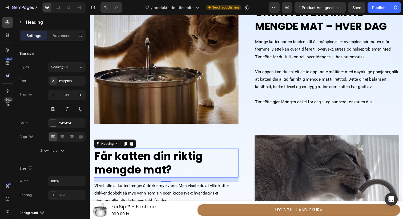
scroll to position [337, 0]
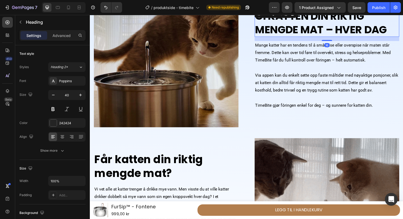
click at [272, 26] on span "GI KATTEN DIN RIKTIG MENGDE MAT – HVER DAG" at bounding box center [326, 23] width 135 height 29
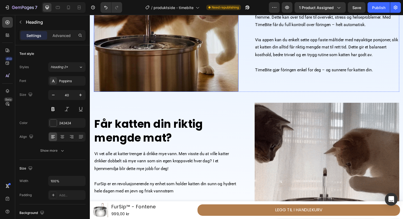
scroll to position [403, 0]
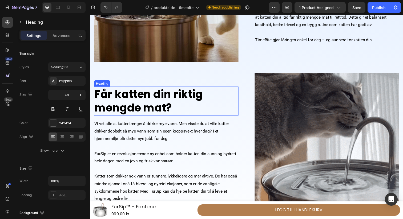
click at [177, 95] on span "Får katten din riktig mengde mat?" at bounding box center [149, 102] width 111 height 29
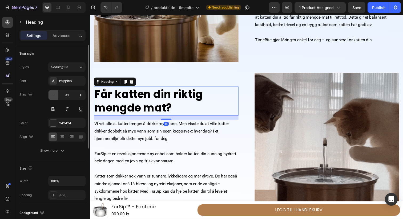
click at [56, 97] on button "button" at bounding box center [54, 95] width 10 height 10
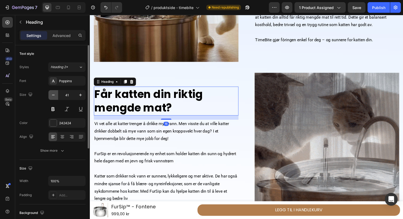
type input "40"
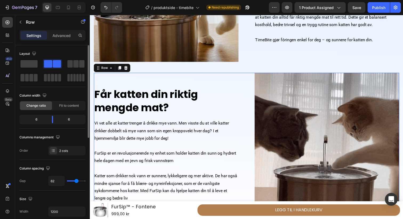
click at [247, 101] on div "⁠⁠⁠⁠⁠⁠⁠ Får katten din riktig mengde mat? Heading Vi vet alle at katter trenger…" at bounding box center [250, 148] width 312 height 148
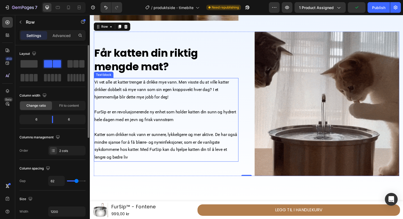
scroll to position [455, 0]
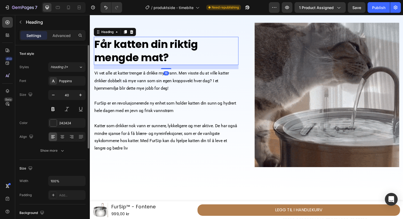
click at [158, 56] on span "Får katten din riktig mengde mat?" at bounding box center [147, 51] width 106 height 29
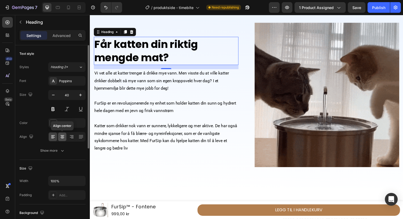
click at [64, 136] on icon at bounding box center [62, 136] width 5 height 5
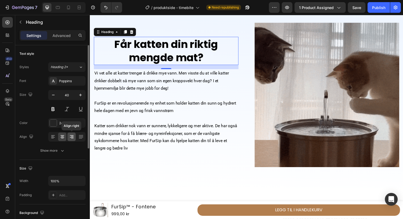
click at [71, 136] on icon at bounding box center [71, 136] width 5 height 5
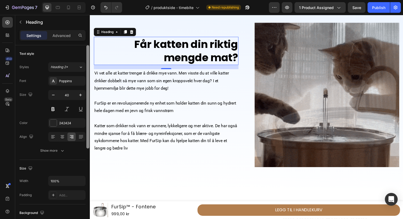
click at [87, 136] on div at bounding box center [87, 96] width 3 height 103
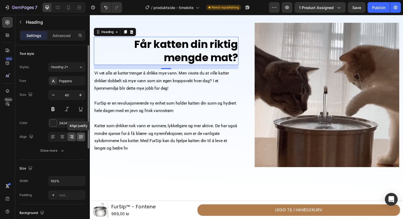
click at [82, 137] on icon at bounding box center [80, 136] width 5 height 5
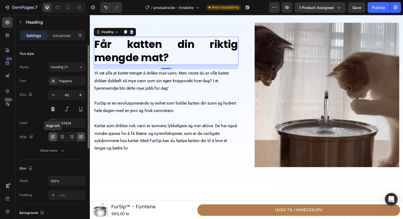
click at [55, 138] on icon at bounding box center [52, 136] width 5 height 5
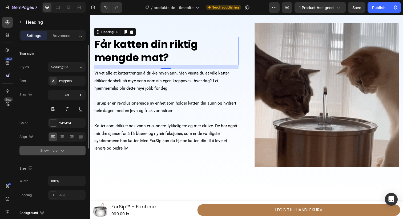
click at [59, 147] on button "Show more" at bounding box center [52, 151] width 66 height 10
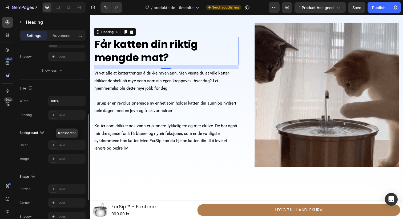
scroll to position [152, 0]
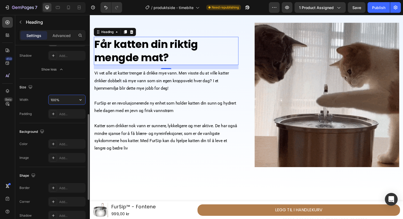
click at [61, 102] on input "100%" at bounding box center [67, 100] width 37 height 10
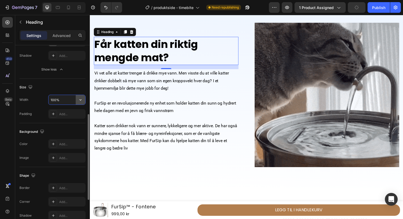
click at [82, 100] on icon "button" at bounding box center [80, 99] width 5 height 5
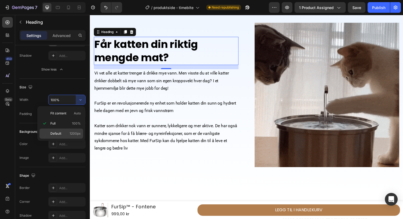
click at [76, 131] on span "1200px" at bounding box center [75, 133] width 11 height 5
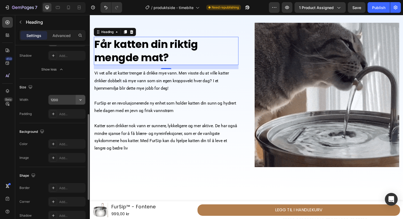
click at [76, 102] on button "button" at bounding box center [81, 100] width 10 height 10
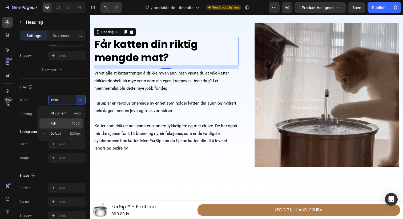
click at [72, 123] on p "Full 100%" at bounding box center [65, 123] width 30 height 5
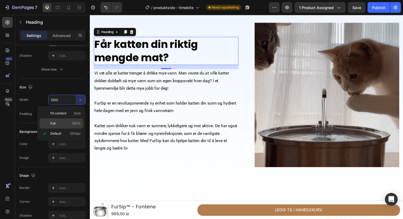
type input "100%"
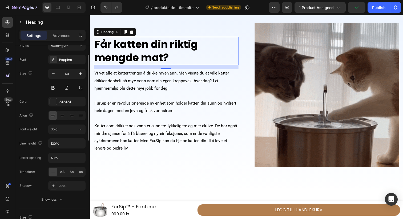
scroll to position [13, 0]
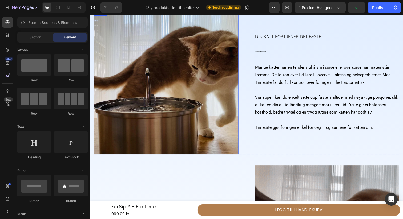
scroll to position [305, 0]
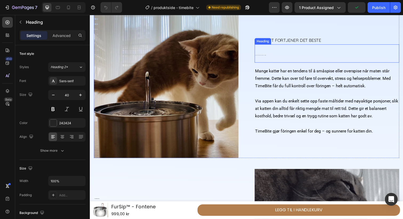
click at [264, 56] on span "GI KATTEN DIN RIKTIG MENGDE MAT – HVER DAG" at bounding box center [264, 56] width 11 height 0
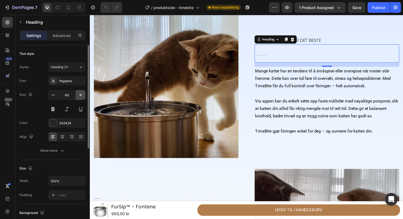
click at [80, 95] on icon "button" at bounding box center [80, 95] width 5 height 5
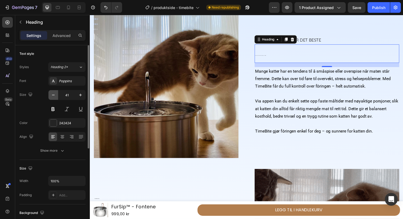
click at [51, 95] on icon "button" at bounding box center [53, 95] width 5 height 5
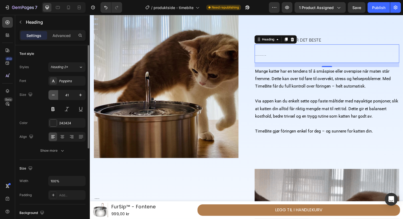
type input "40"
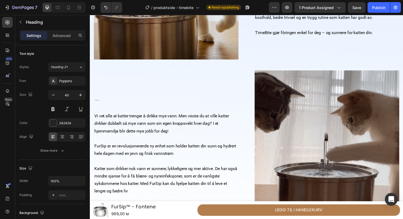
scroll to position [406, 0]
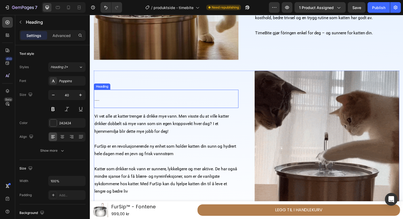
click at [108, 102] on h2 "Får katten din riktig mengde mat?" at bounding box center [168, 100] width 148 height 19
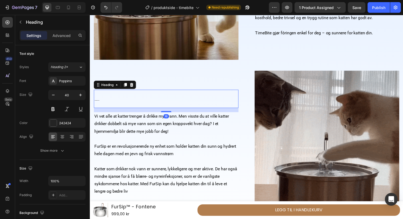
click at [108, 102] on h2 "Får katten din riktig mengde mat?" at bounding box center [168, 100] width 148 height 19
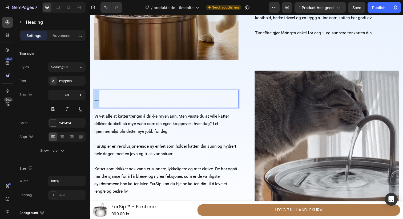
click at [108, 102] on p "Får katten din riktig mengde mat?" at bounding box center [167, 101] width 147 height 18
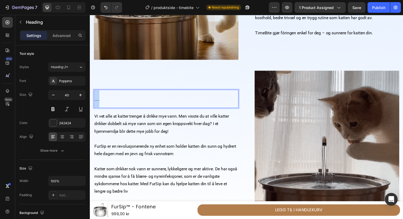
click at [108, 102] on p "Får katten din riktig mengde mat?" at bounding box center [167, 101] width 147 height 18
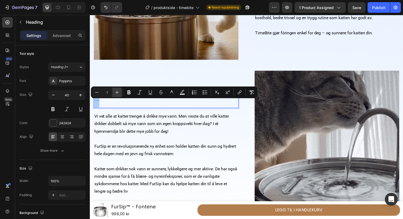
click at [118, 93] on icon "Editor contextual toolbar" at bounding box center [116, 92] width 5 height 5
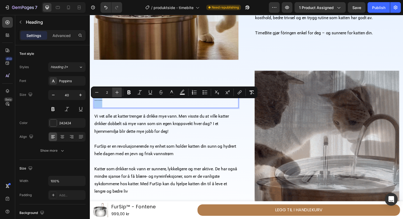
click at [118, 93] on icon "Editor contextual toolbar" at bounding box center [116, 92] width 5 height 5
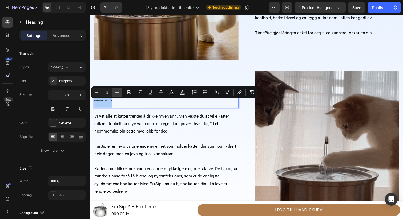
click at [118, 93] on icon "Editor contextual toolbar" at bounding box center [116, 92] width 5 height 5
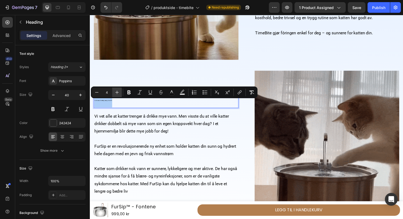
click at [118, 93] on icon "Editor contextual toolbar" at bounding box center [116, 92] width 5 height 5
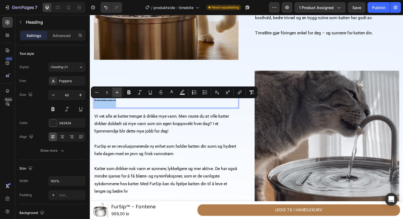
click at [118, 93] on icon "Editor contextual toolbar" at bounding box center [116, 92] width 5 height 5
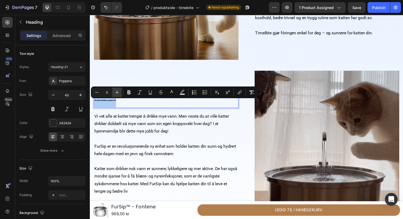
click at [118, 93] on icon "Editor contextual toolbar" at bounding box center [116, 92] width 5 height 5
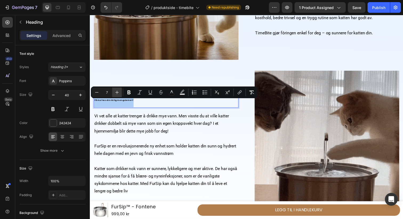
click at [118, 93] on icon "Editor contextual toolbar" at bounding box center [116, 92] width 5 height 5
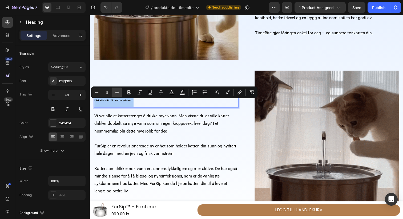
click at [118, 93] on icon "Editor contextual toolbar" at bounding box center [116, 92] width 5 height 5
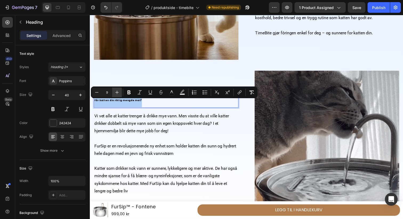
click at [118, 93] on icon "Editor contextual toolbar" at bounding box center [116, 92] width 5 height 5
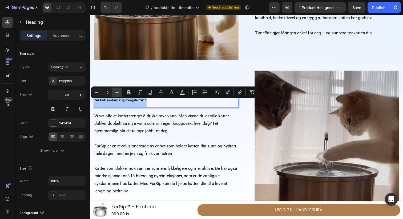
click at [118, 93] on icon "Editor contextual toolbar" at bounding box center [116, 92] width 5 height 5
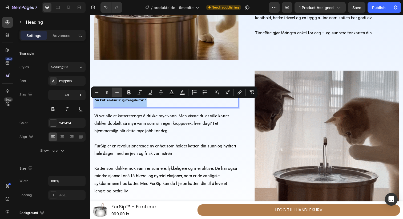
click at [118, 93] on icon "Editor contextual toolbar" at bounding box center [116, 92] width 5 height 5
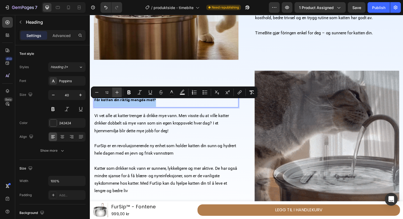
click at [118, 93] on icon "Editor contextual toolbar" at bounding box center [116, 92] width 5 height 5
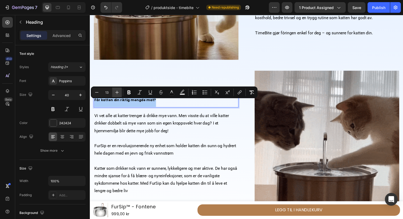
click at [118, 93] on icon "Editor contextual toolbar" at bounding box center [116, 92] width 5 height 5
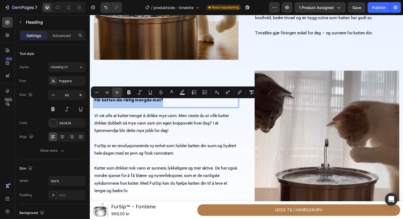
click at [118, 93] on icon "Editor contextual toolbar" at bounding box center [116, 92] width 5 height 5
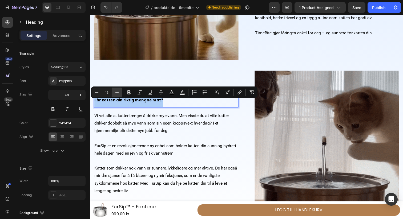
click at [118, 93] on icon "Editor contextual toolbar" at bounding box center [116, 92] width 5 height 5
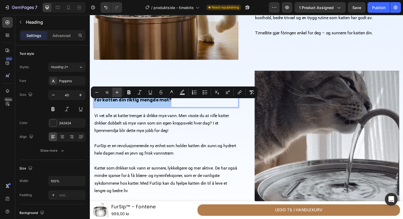
click at [118, 93] on icon "Editor contextual toolbar" at bounding box center [116, 92] width 5 height 5
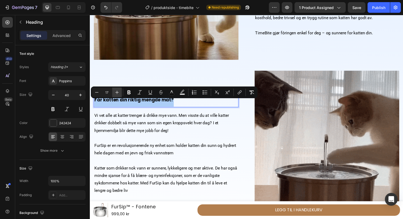
click at [118, 93] on icon "Editor contextual toolbar" at bounding box center [116, 92] width 5 height 5
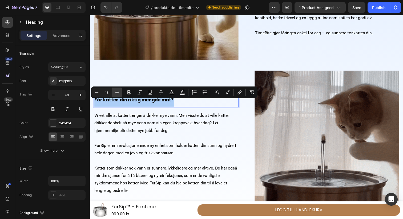
click at [118, 93] on icon "Editor contextual toolbar" at bounding box center [116, 92] width 5 height 5
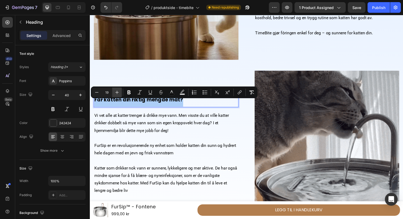
click at [118, 93] on icon "Editor contextual toolbar" at bounding box center [116, 92] width 5 height 5
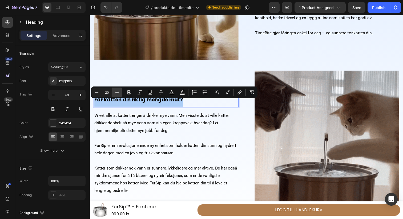
click at [118, 93] on icon "Editor contextual toolbar" at bounding box center [116, 92] width 5 height 5
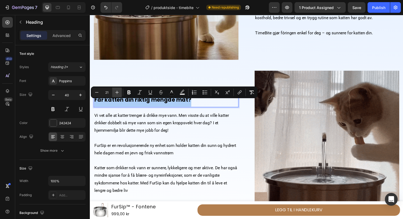
click at [118, 93] on icon "Editor contextual toolbar" at bounding box center [116, 92] width 5 height 5
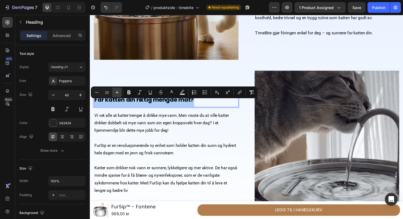
click at [118, 93] on icon "Editor contextual toolbar" at bounding box center [116, 92] width 5 height 5
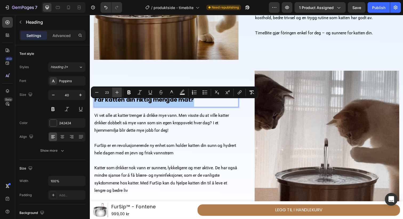
click at [118, 93] on icon "Editor contextual toolbar" at bounding box center [116, 92] width 5 height 5
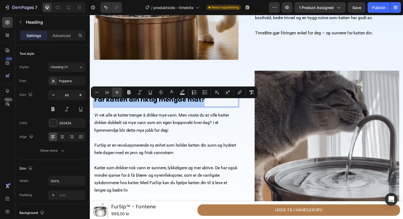
click at [118, 93] on icon "Editor contextual toolbar" at bounding box center [116, 92] width 5 height 5
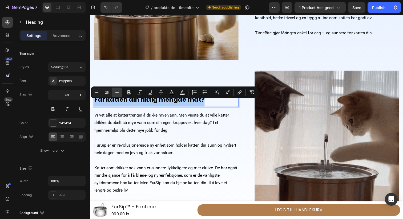
click at [118, 93] on icon "Editor contextual toolbar" at bounding box center [116, 92] width 5 height 5
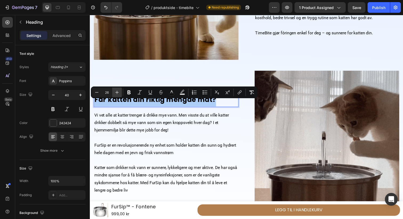
click at [118, 93] on icon "Editor contextual toolbar" at bounding box center [116, 92] width 5 height 5
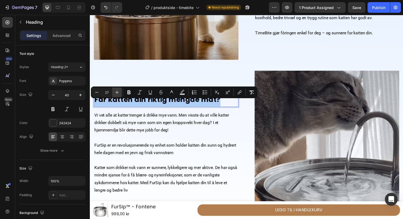
click at [118, 93] on icon "Editor contextual toolbar" at bounding box center [116, 92] width 5 height 5
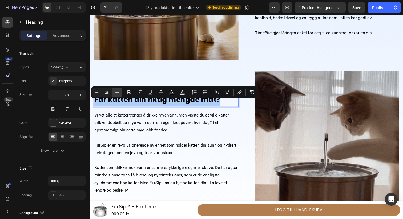
click at [118, 93] on icon "Editor contextual toolbar" at bounding box center [116, 92] width 5 height 5
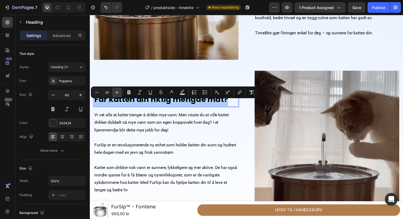
click at [118, 93] on icon "Editor contextual toolbar" at bounding box center [116, 92] width 5 height 5
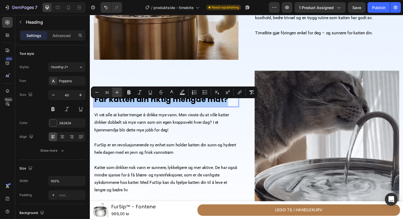
click at [118, 93] on icon "Editor contextual toolbar" at bounding box center [116, 92] width 5 height 5
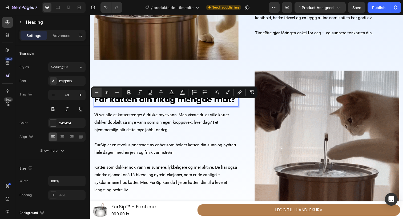
click at [101, 93] on button "Minus" at bounding box center [97, 93] width 10 height 10
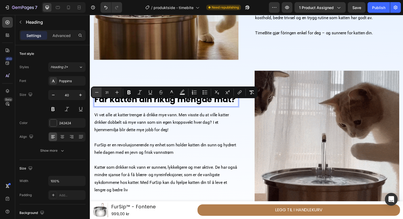
type input "30"
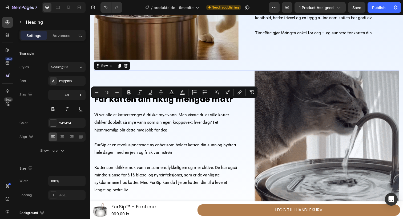
click at [121, 80] on div "⁠⁠⁠⁠⁠⁠⁠ Får katten din riktig mengde mat? Heading Vi vet alle at katter trenger…" at bounding box center [168, 146] width 148 height 148
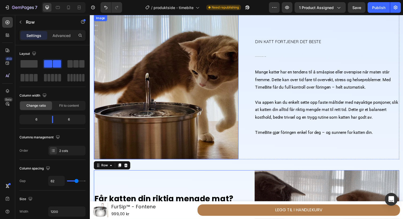
scroll to position [242, 0]
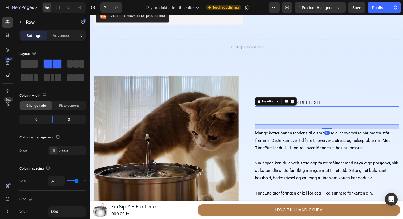
click at [276, 119] on h2 "GI KATTEN DIN RIKTIG MENGDE MAT – HVER DAG" at bounding box center [332, 118] width 148 height 19
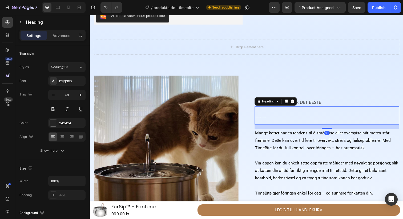
click at [276, 119] on h2 "GI KATTEN DIN RIKTIG MENGDE MAT – HVER DAG" at bounding box center [332, 118] width 148 height 19
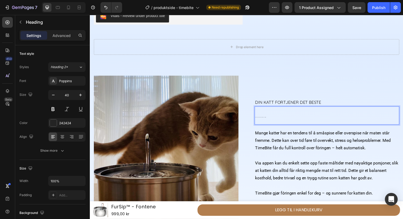
click at [267, 120] on p "GI KATTEN DIN RIKTIG MENGDE MAT – HVER DAG" at bounding box center [332, 118] width 147 height 18
click at [261, 119] on p "GI KATTEN DIN RIKTIG MENGDE MAT – HVER DAG" at bounding box center [332, 118] width 147 height 18
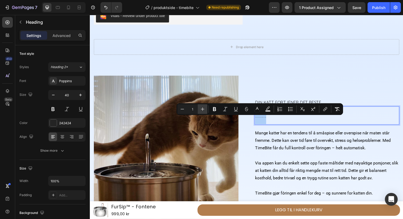
click at [204, 110] on icon "Editor contextual toolbar" at bounding box center [202, 109] width 5 height 5
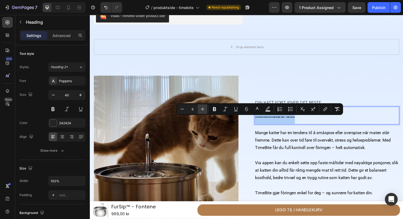
click at [204, 110] on icon "Editor contextual toolbar" at bounding box center [202, 109] width 5 height 5
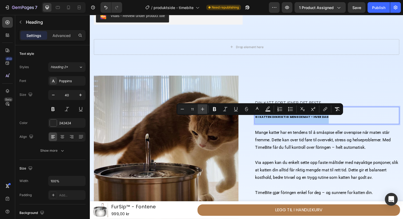
click at [204, 110] on icon "Editor contextual toolbar" at bounding box center [202, 109] width 5 height 5
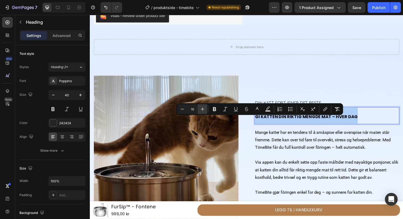
click at [204, 110] on icon "Editor contextual toolbar" at bounding box center [202, 109] width 5 height 5
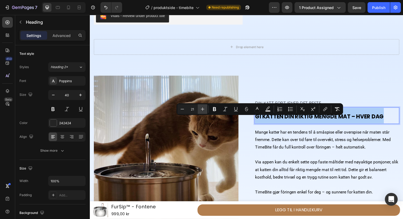
click at [204, 110] on icon "Editor contextual toolbar" at bounding box center [202, 109] width 5 height 5
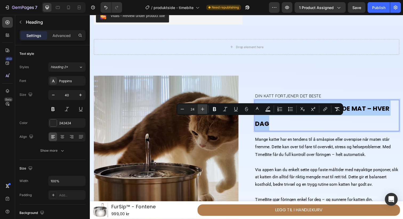
click at [204, 110] on icon "Editor contextual toolbar" at bounding box center [202, 109] width 5 height 5
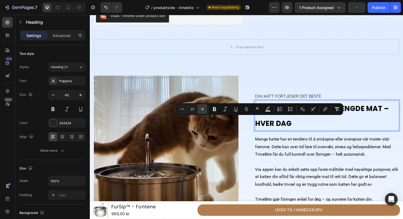
click at [204, 110] on icon "Editor contextual toolbar" at bounding box center [202, 109] width 5 height 5
type input "30"
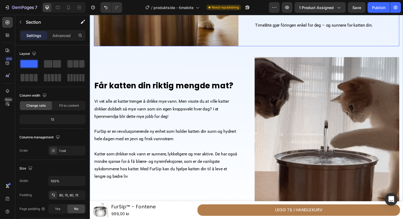
scroll to position [423, 0]
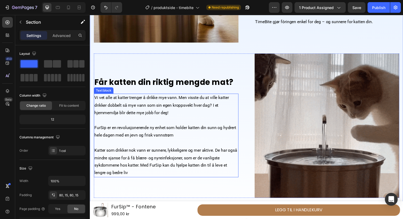
click at [137, 148] on p at bounding box center [167, 146] width 147 height 8
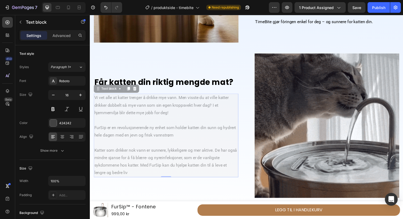
scroll to position [402, 0]
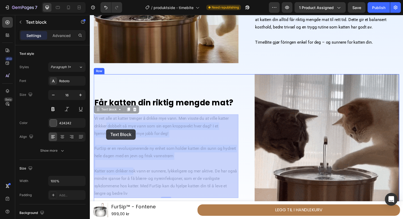
drag, startPoint x: 136, startPoint y: 177, endPoint x: 107, endPoint y: 132, distance: 53.3
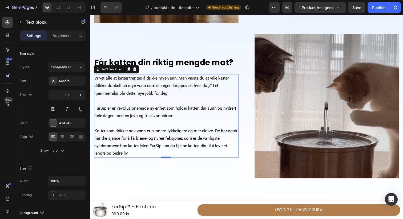
scroll to position [446, 0]
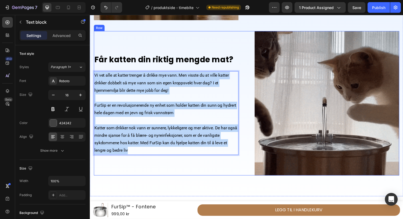
drag, startPoint x: 131, startPoint y: 152, endPoint x: 90, endPoint y: 69, distance: 93.1
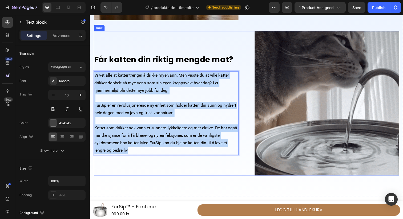
click at [90, 69] on div "Image DIN KATT FORTJENER DET BESTE Text Block ⁠⁠⁠⁠⁠⁠⁠ GI KATTEN DIN RIKTIG MENG…" at bounding box center [250, 25] width 320 height 349
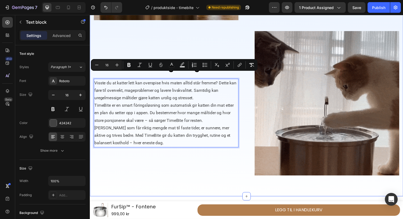
scroll to position [454, 0]
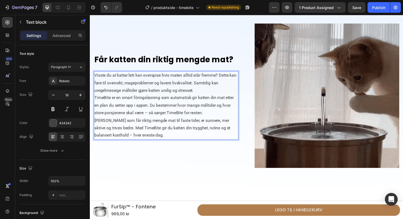
click at [213, 93] on p "Visste du at katter lett kan overspise hvis maten alltid står fremme? Dette kan…" at bounding box center [167, 84] width 147 height 23
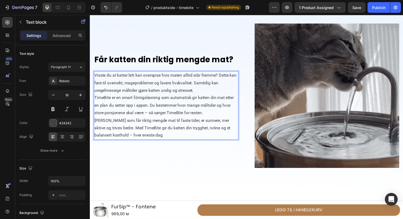
scroll to position [450, 0]
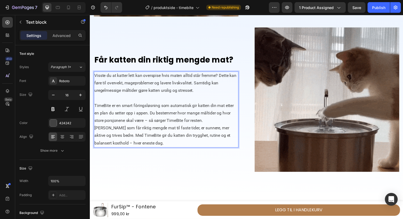
click at [214, 124] on p "TimeBite er en smart fôringsløsning som automatisk gir katten din mat etter en …" at bounding box center [167, 115] width 147 height 23
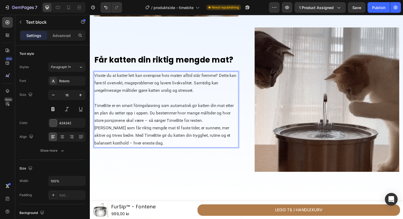
scroll to position [446, 0]
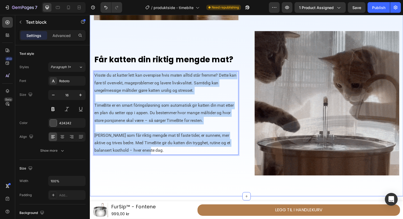
drag, startPoint x: 151, startPoint y: 155, endPoint x: 90, endPoint y: 67, distance: 106.5
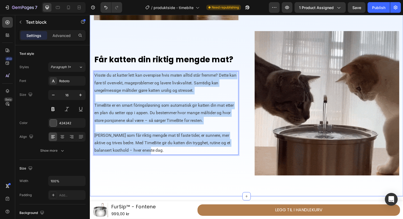
click at [90, 67] on div "Image DIN KATT FORTJENER DET BESTE Text Block ⁠⁠⁠⁠⁠⁠⁠ GI KATTEN DIN RIKTIG MENG…" at bounding box center [250, 25] width 320 height 349
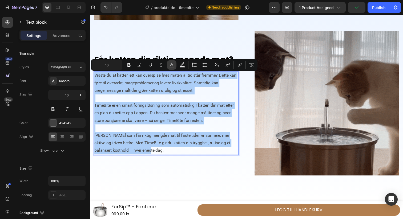
click at [170, 66] on icon "Editor contextual toolbar" at bounding box center [171, 64] width 5 height 5
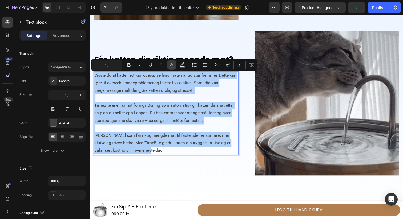
type input "424242"
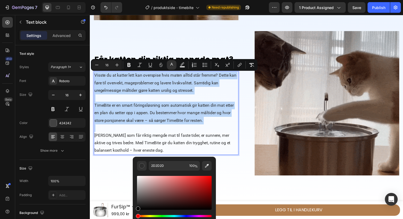
drag, startPoint x: 138, startPoint y: 204, endPoint x: 133, endPoint y: 216, distance: 12.7
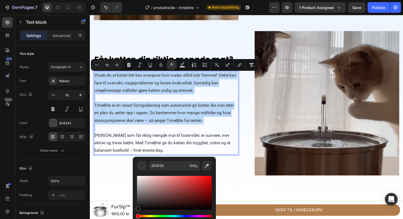
click at [133, 215] on div "2D2D2D 100 %" at bounding box center [174, 191] width 83 height 68
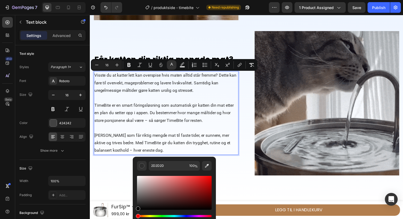
type input "000000"
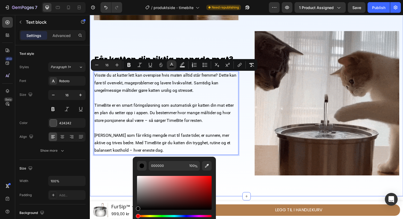
click at [116, 193] on div "Image DIN KATT FORTJENER DET BESTE Text Block ⁠⁠⁠⁠⁠⁠⁠ GI KATTEN DIN RIKTIG MENG…" at bounding box center [250, 25] width 320 height 349
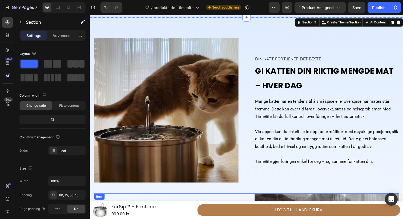
scroll to position [309, 0]
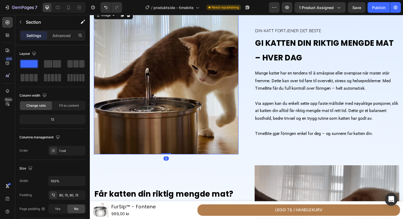
click at [170, 105] on img at bounding box center [168, 84] width 148 height 148
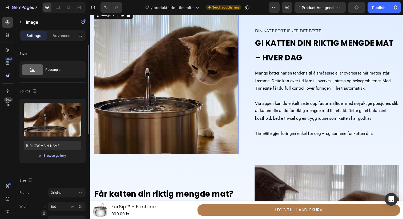
click at [58, 157] on div "Browse gallery" at bounding box center [54, 156] width 23 height 5
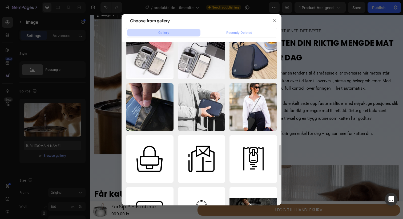
scroll to position [415, 0]
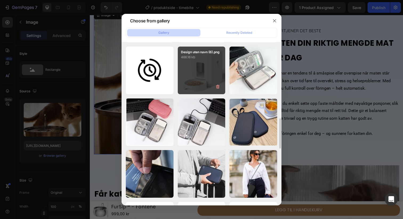
click at [199, 86] on div "Design uten navn (6).png 466.16 kb" at bounding box center [202, 71] width 48 height 48
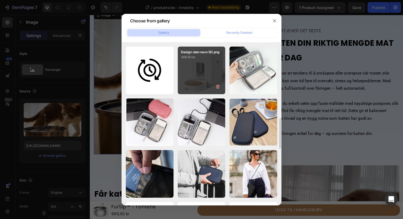
type input "https://cdn.shopify.com/s/files/1/0918/6666/1180/files/gempages_548491168535545…"
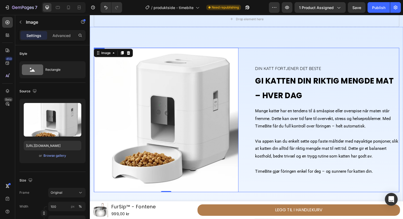
scroll to position [268, 0]
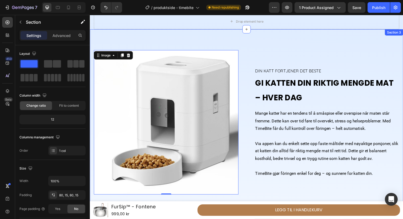
click at [243, 47] on div "Image 0 DIN KATT FORTJENER DET BESTE Text Block ⁠⁠⁠⁠⁠⁠⁠ GI KATTEN DIN RIKTIG ME…" at bounding box center [250, 204] width 320 height 349
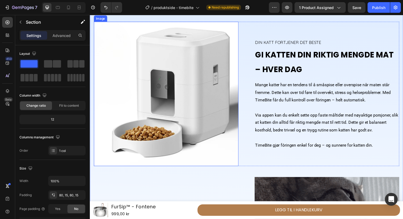
scroll to position [291, 0]
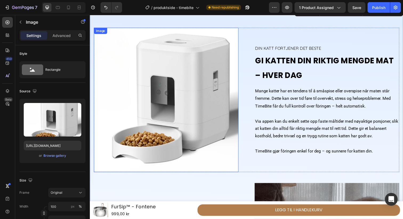
click at [159, 103] on img at bounding box center [168, 102] width 148 height 148
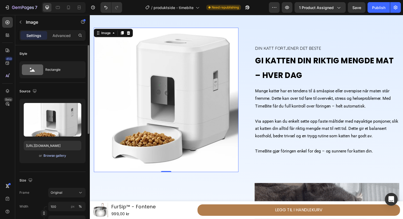
click at [57, 158] on button "Browse gallery" at bounding box center [54, 155] width 23 height 5
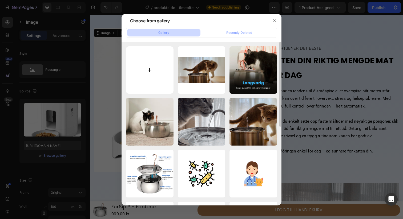
click at [145, 70] on input "file" at bounding box center [150, 70] width 48 height 48
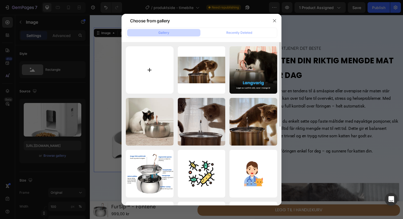
type input "C:\fakepath\ChatGPT Image Aug 26, 2025, 06_26_40 PM.png"
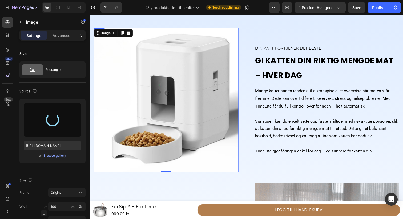
type input "https://cdn.shopify.com/s/files/1/0918/6666/1180/files/gempages_548491168535545…"
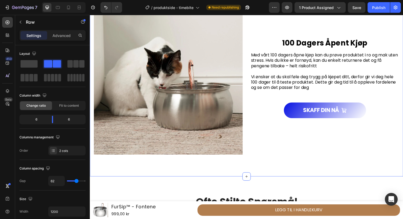
scroll to position [658, 0]
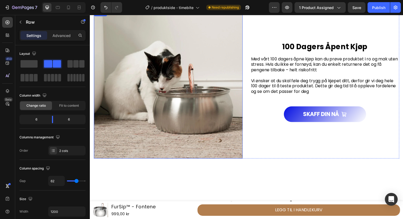
click at [169, 94] on img at bounding box center [170, 86] width 152 height 152
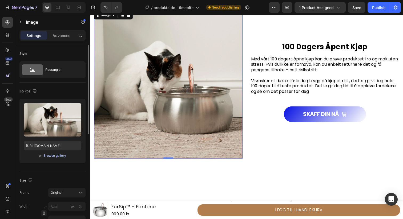
click at [59, 157] on div "Browse gallery" at bounding box center [54, 156] width 23 height 5
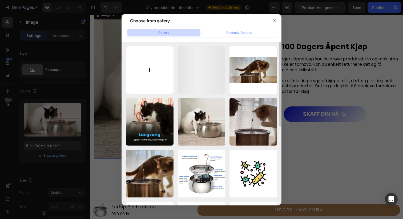
click at [150, 77] on input "file" at bounding box center [150, 70] width 48 height 48
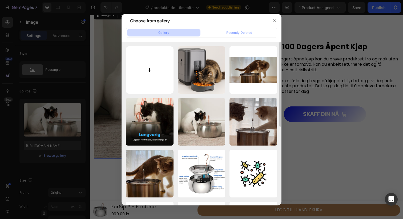
type input "C:\fakepath\ChatGPT Image Aug 26, 2025, 06_36_16 PM.png"
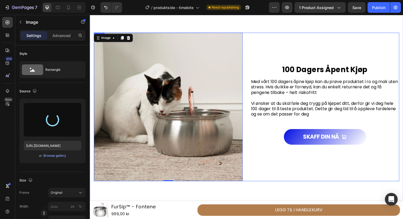
scroll to position [634, 0]
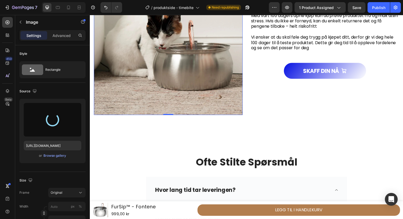
type input "https://cdn.shopify.com/s/files/1/0918/6666/1180/files/gempages_548491168535545…"
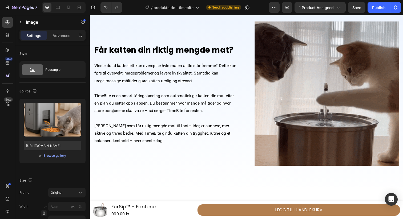
scroll to position [456, 0]
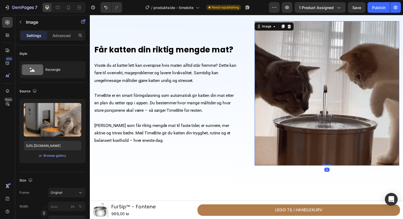
click at [295, 104] on img at bounding box center [332, 95] width 148 height 148
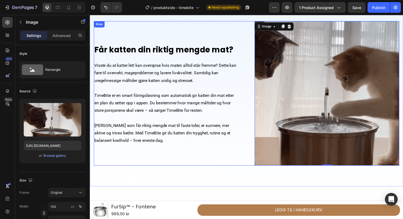
scroll to position [463, 0]
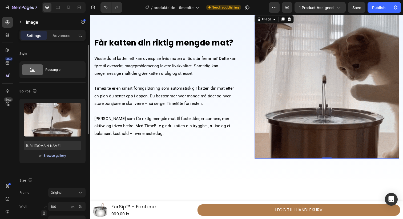
click at [54, 158] on button "Browse gallery" at bounding box center [54, 155] width 23 height 5
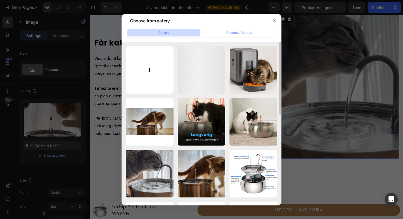
click at [154, 63] on input "file" at bounding box center [150, 70] width 48 height 48
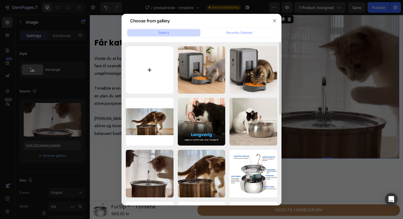
type input "C:\fakepath\ChatGPT Image Aug 26, 2025, 06_44_08 PM.png"
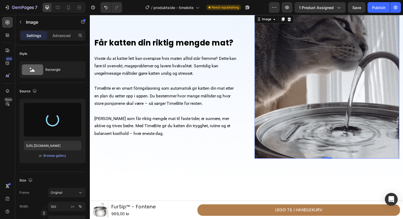
type input "https://cdn.shopify.com/s/files/1/0918/6666/1180/files/gempages_548491168535545…"
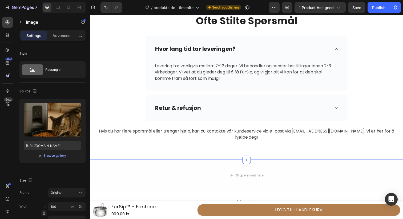
scroll to position [793, 0]
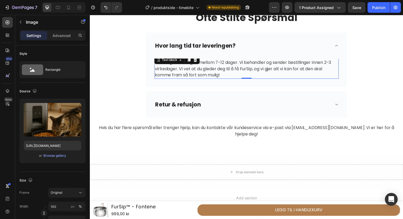
click at [250, 79] on span "Levering tar vanligvis mellom 7-12 dager. Vi behandler og sender bestillinger i…" at bounding box center [246, 70] width 180 height 19
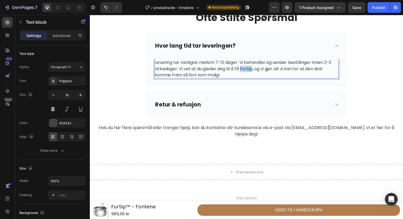
click at [250, 79] on span "Levering tar vanligvis mellom 7-12 dager. Vi behandler og sender bestillinger i…" at bounding box center [246, 70] width 180 height 19
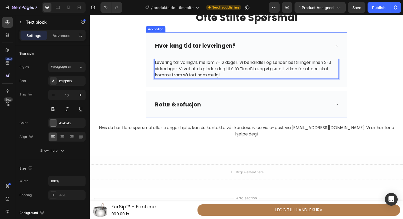
click at [309, 120] on div "Retur & refusjon" at bounding box center [249, 106] width 205 height 27
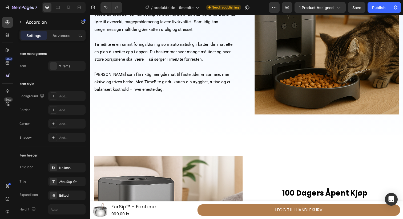
scroll to position [485, 0]
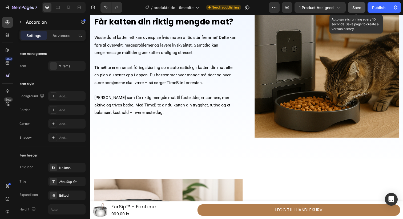
click at [359, 10] on div "Save" at bounding box center [357, 8] width 9 height 6
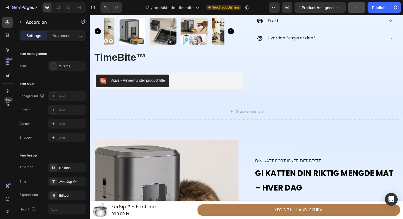
scroll to position [0, 0]
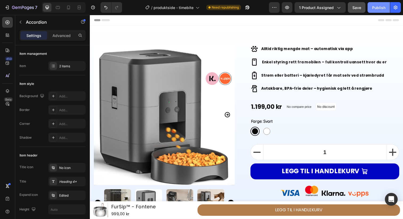
click at [380, 12] on button "Publish" at bounding box center [379, 7] width 22 height 11
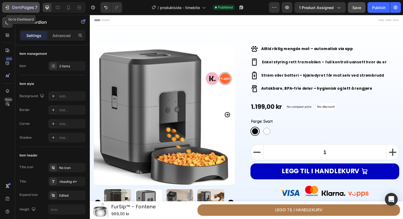
click at [19, 8] on icon "button" at bounding box center [23, 8] width 22 height 5
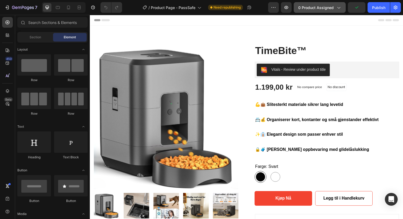
click at [319, 8] on span "0 product assigned" at bounding box center [315, 8] width 35 height 6
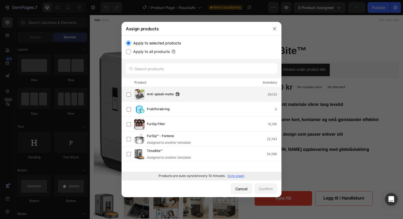
click at [157, 90] on div "Anti-splash matte 29,123" at bounding box center [204, 94] width 155 height 11
click at [235, 176] on p "Sync again" at bounding box center [236, 176] width 17 height 5
click at [265, 189] on div "Confirm" at bounding box center [266, 189] width 14 height 6
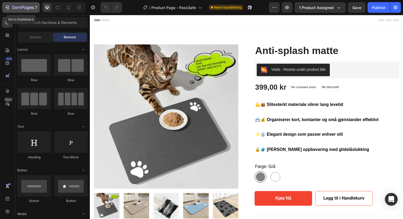
click at [25, 9] on icon "button" at bounding box center [23, 8] width 22 height 5
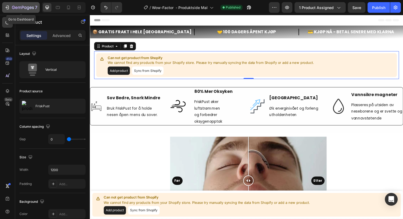
click at [24, 9] on icon "button" at bounding box center [23, 8] width 22 height 5
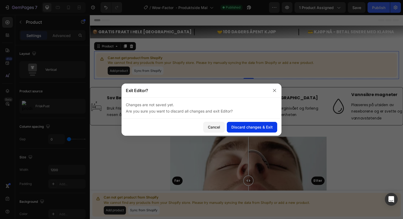
click at [251, 127] on div "Discard changes & Exit" at bounding box center [251, 128] width 41 height 6
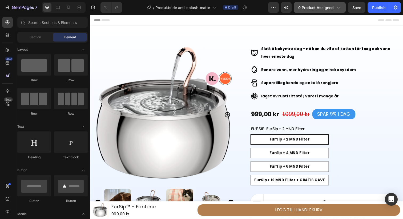
click at [314, 10] on span "0 product assigned" at bounding box center [315, 8] width 35 height 6
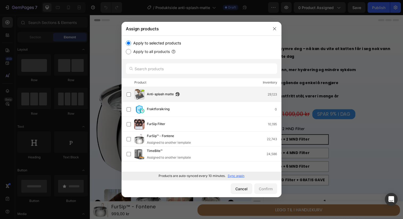
click at [151, 99] on div "Anti-splash matte 29,123" at bounding box center [204, 94] width 155 height 11
click at [263, 189] on div "Confirm" at bounding box center [266, 189] width 14 height 6
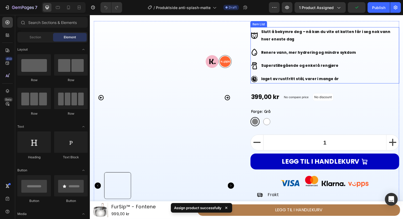
scroll to position [22, 0]
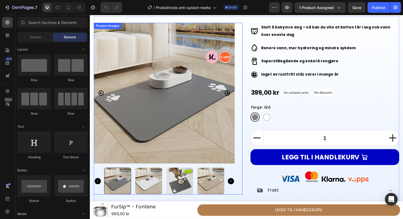
click at [150, 193] on img at bounding box center [149, 184] width 27 height 27
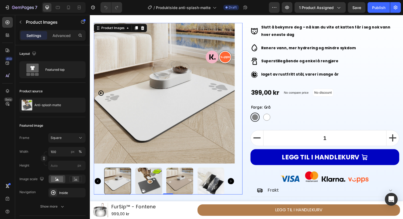
click at [99, 183] on icon "Carousel Back Arrow" at bounding box center [98, 185] width 6 height 6
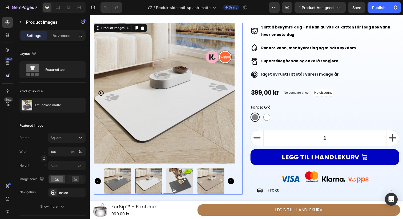
click at [114, 182] on img at bounding box center [118, 184] width 27 height 27
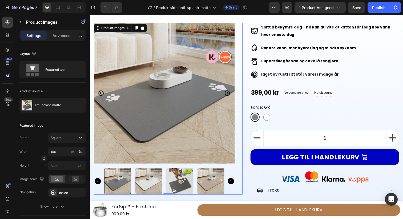
click at [237, 183] on icon "Carousel Next Arrow" at bounding box center [234, 185] width 6 height 6
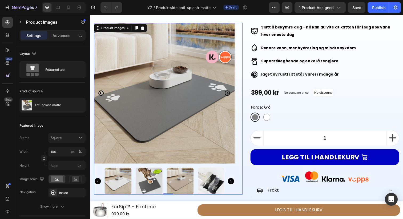
click at [237, 183] on icon "Carousel Next Arrow" at bounding box center [234, 185] width 6 height 6
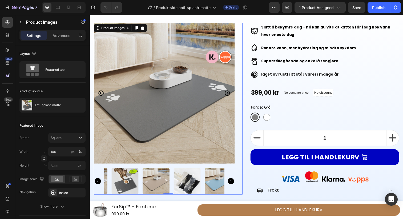
click at [237, 183] on icon "Carousel Next Arrow" at bounding box center [234, 185] width 6 height 6
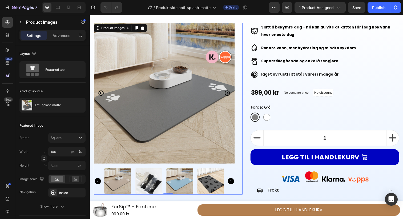
click at [163, 184] on img at bounding box center [149, 184] width 27 height 27
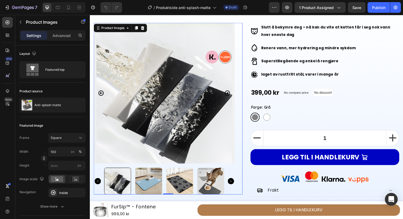
click at [166, 184] on div at bounding box center [166, 184] width 123 height 27
click at [155, 184] on img at bounding box center [149, 184] width 27 height 27
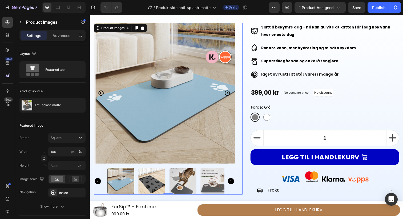
click at [161, 185] on img at bounding box center [152, 184] width 27 height 27
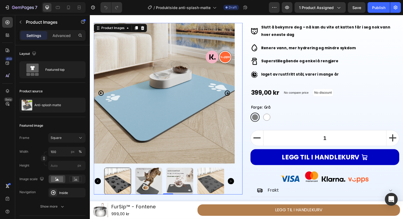
click at [165, 185] on div at bounding box center [166, 184] width 123 height 27
click at [171, 186] on img at bounding box center [181, 184] width 27 height 27
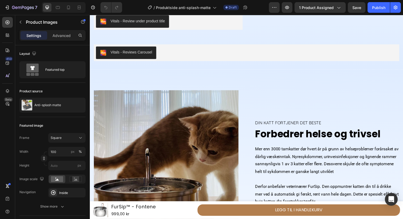
scroll to position [264, 0]
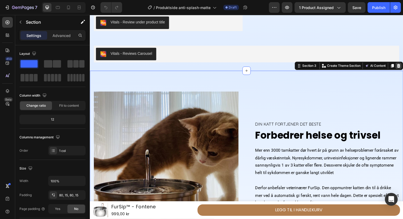
click at [403, 65] on icon at bounding box center [405, 67] width 3 height 4
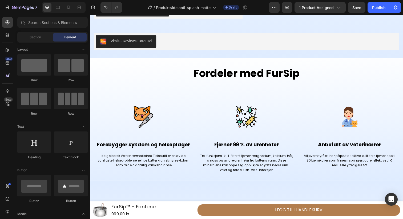
scroll to position [270, 0]
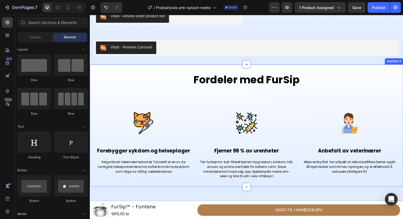
click at [401, 59] on div "Section 3" at bounding box center [400, 62] width 19 height 6
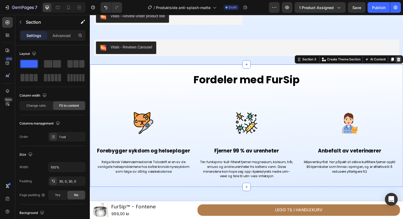
click at [403, 58] on icon at bounding box center [405, 60] width 4 height 4
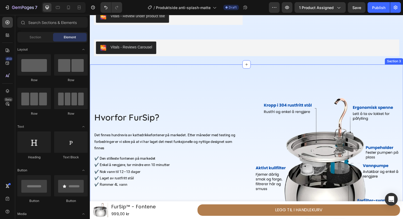
click at [390, 66] on div "Hvorfor FurSip? Heading Det finnes hundrevis av kattedrikkefontener på markedet…" at bounding box center [250, 165] width 320 height 199
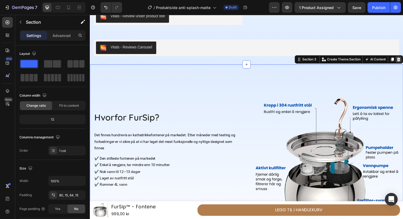
click at [403, 58] on icon at bounding box center [405, 60] width 3 height 4
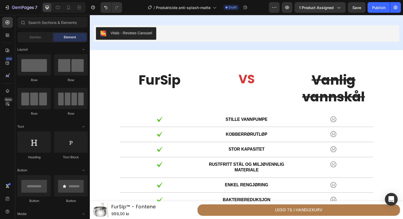
scroll to position [283, 0]
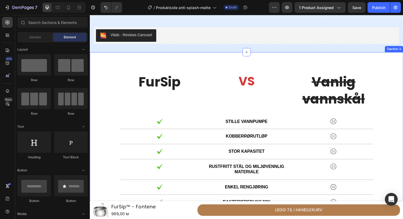
click at [378, 54] on div "FurSip Text Block VS Heading Vanlig vannskål Text Block Row Image Stille vannpu…" at bounding box center [250, 142] width 320 height 179
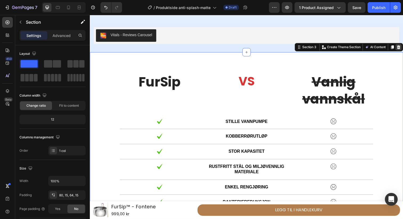
click at [403, 46] on icon at bounding box center [405, 48] width 3 height 4
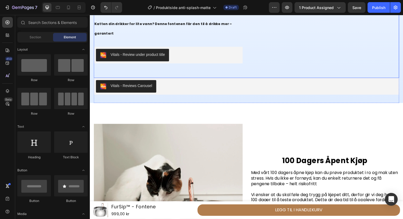
scroll to position [243, 0]
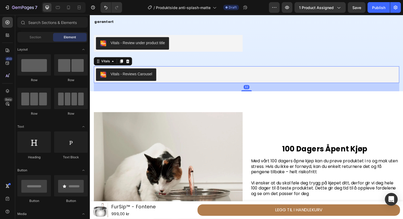
click at [250, 70] on div "Vitals - Reviews Carousel" at bounding box center [250, 76] width 308 height 13
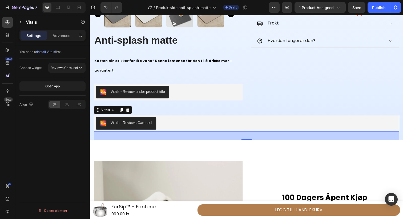
scroll to position [183, 0]
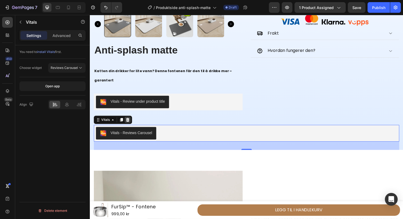
click at [130, 120] on icon at bounding box center [128, 122] width 4 height 4
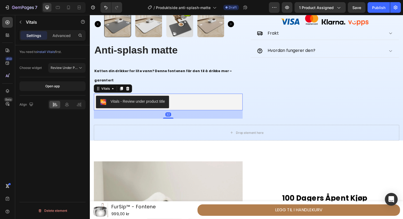
click at [170, 98] on button "Vitals - Review under product title" at bounding box center [133, 104] width 75 height 13
click at [128, 88] on icon at bounding box center [128, 90] width 4 height 4
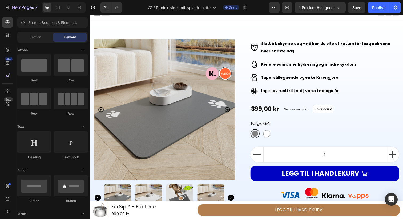
scroll to position [0, 0]
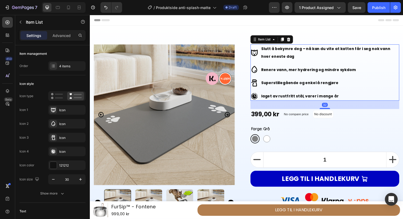
click at [275, 52] on strong "Slutt å bekymre deg – nå kan du vite at katten får i seg nok vann hver eneste d…" at bounding box center [331, 53] width 132 height 13
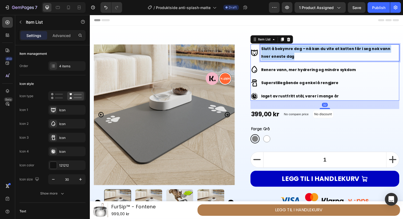
click at [275, 52] on strong "Slutt å bekymre deg – nå kan du vite at katten får i seg nok vann hver eneste d…" at bounding box center [331, 53] width 132 height 13
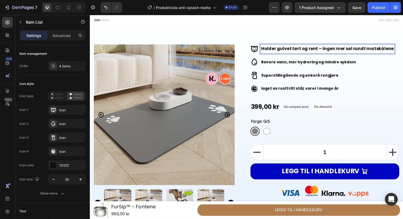
click at [273, 63] on strong "Renere vann, mer hydrering og mindre sykdom" at bounding box center [313, 63] width 97 height 5
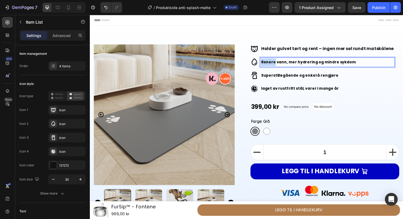
click at [273, 63] on strong "Renere vann, mer hydrering og mindre sykdom" at bounding box center [313, 63] width 97 height 5
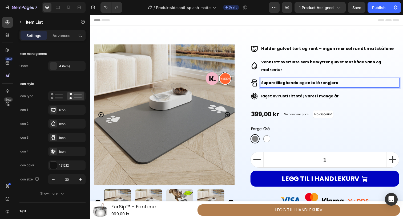
click at [289, 82] on strong "Superstillegående og enkel å rengjøre" at bounding box center [304, 84] width 79 height 5
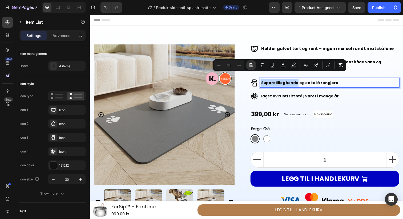
click at [289, 82] on strong "Superstillegående og enkel å rengjøre" at bounding box center [304, 84] width 79 height 5
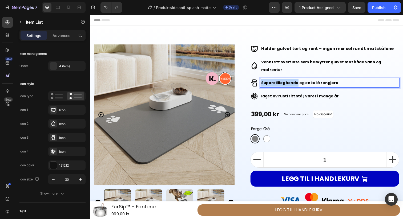
click at [289, 82] on strong "Superstillegående og enkel å rengjøre" at bounding box center [304, 84] width 79 height 5
click at [280, 95] on strong "laget av rustfritt stål, varer i mange år" at bounding box center [304, 97] width 79 height 5
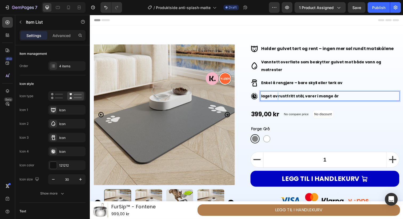
click at [280, 95] on strong "laget av rustfritt stål, varer i mange år" at bounding box center [304, 97] width 79 height 5
click at [258, 49] on icon at bounding box center [258, 50] width 8 height 8
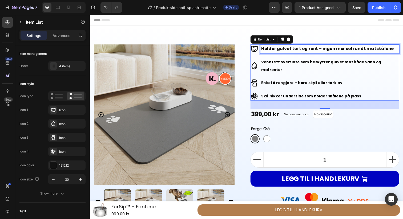
click at [278, 51] on strong "Holder gulvet tørt og rent – ingen mer søl rundt matskålene" at bounding box center [332, 49] width 135 height 6
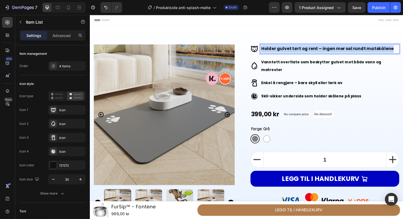
click at [278, 51] on strong "Holder gulvet tørt og rent – ingen mer søl rundt matskålene" at bounding box center [332, 49] width 135 height 6
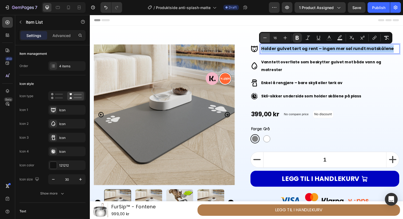
click at [267, 39] on icon "Editor contextual toolbar" at bounding box center [264, 37] width 5 height 5
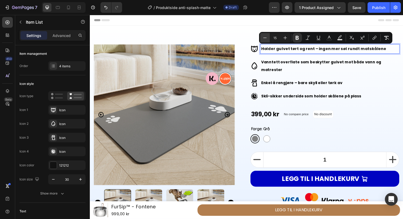
click at [267, 39] on icon "Editor contextual toolbar" at bounding box center [264, 37] width 5 height 5
type input "14"
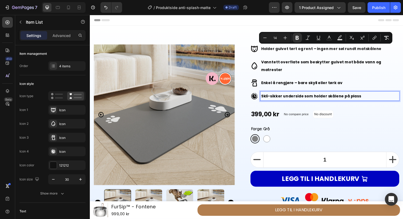
click at [279, 95] on strong "Skli-sikker underside som holder skålene på plass" at bounding box center [316, 97] width 102 height 5
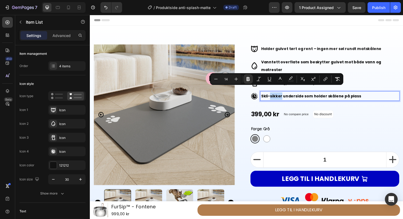
click at [286, 95] on strong "Skli-sikker underside som holder skålene på plass" at bounding box center [316, 97] width 102 height 5
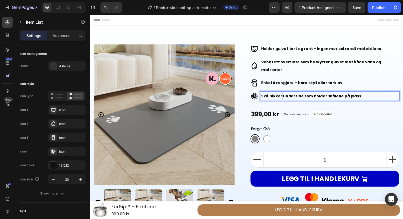
click at [286, 95] on strong "Skli-sikker underside som holder skålene på plass" at bounding box center [316, 97] width 102 height 5
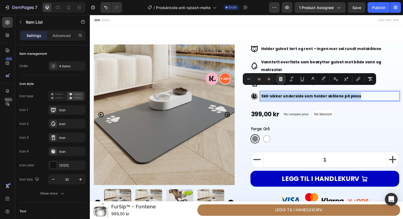
click at [286, 95] on strong "Skli-sikker underside som holder skålene på plass" at bounding box center [316, 97] width 102 height 5
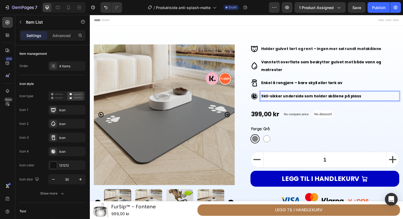
click at [282, 82] on strong "Enkel å rengjøre – bare skyll eller tørk av" at bounding box center [306, 84] width 83 height 5
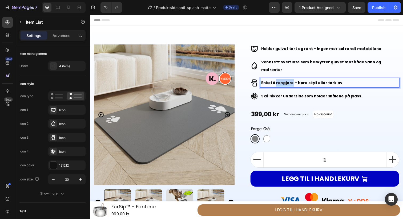
click at [282, 82] on strong "Enkel å rengjøre – bare skyll eller tørk av" at bounding box center [306, 84] width 83 height 5
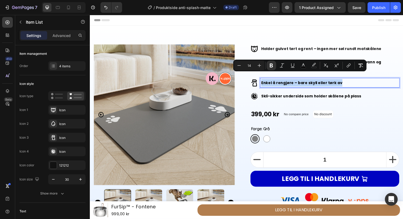
click at [282, 82] on strong "Enkel å rengjøre – bare skyll eller tørk av" at bounding box center [306, 84] width 83 height 5
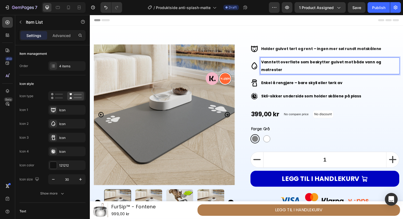
click at [281, 67] on p "Vanntett overflate som beskytter gulvet mot både vann og matrester" at bounding box center [335, 66] width 140 height 15
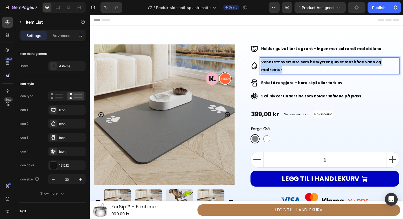
click at [281, 67] on p "Vanntett overflate som beskytter gulvet mot både vann og matrester" at bounding box center [335, 66] width 140 height 15
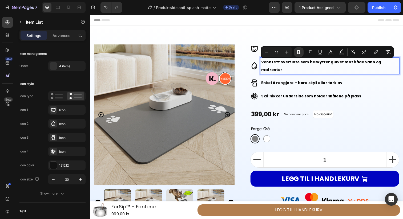
click at [282, 82] on strong "Enkel å rengjøre – bare skyll eller tørk av" at bounding box center [306, 84] width 83 height 5
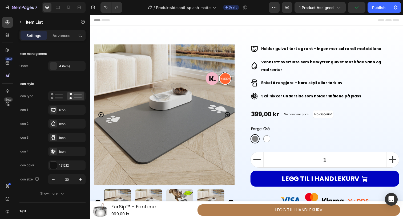
click at [257, 53] on icon at bounding box center [258, 50] width 8 height 8
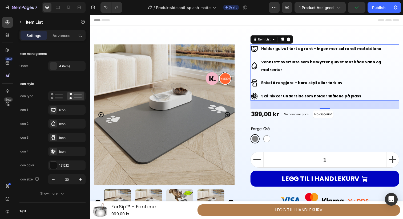
click at [257, 51] on icon at bounding box center [258, 50] width 8 height 8
click at [255, 94] on icon at bounding box center [258, 98] width 8 height 8
click at [65, 152] on div "Icon" at bounding box center [71, 152] width 25 height 5
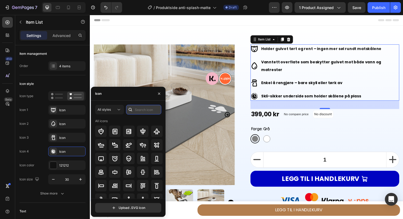
click at [137, 110] on input "text" at bounding box center [143, 110] width 35 height 10
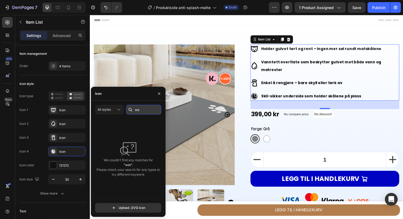
type input "w"
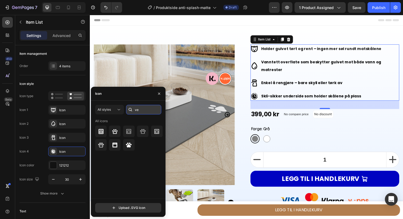
type input "v"
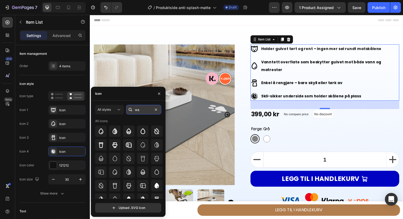
type input "w"
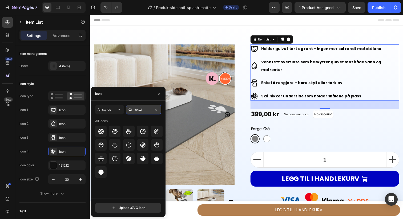
click at [144, 110] on input "bowl" at bounding box center [143, 110] width 35 height 10
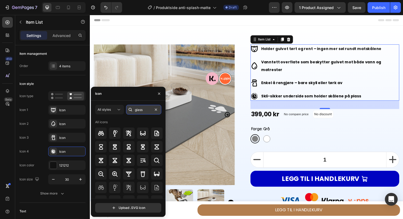
click at [148, 113] on input "glass" at bounding box center [143, 110] width 35 height 10
type input "dog"
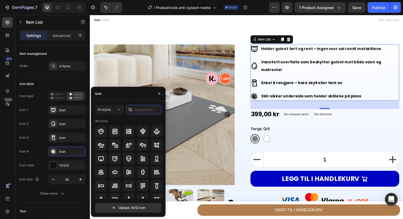
type input "b"
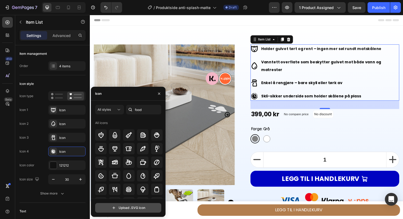
click at [134, 209] on input "file" at bounding box center [128, 208] width 66 height 9
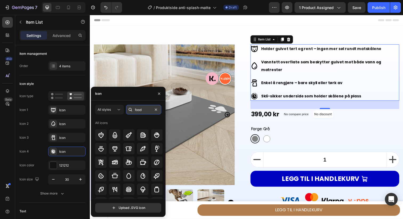
click at [140, 107] on input "food" at bounding box center [143, 110] width 35 height 10
type input "slide"
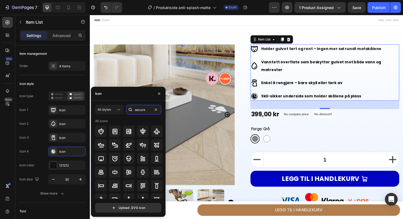
type input "secure"
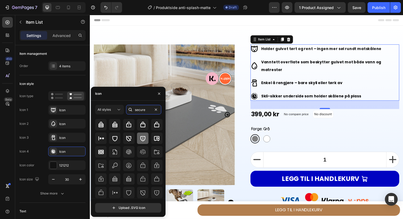
scroll to position [34, 0]
click at [116, 139] on icon at bounding box center [115, 138] width 5 height 5
click at [138, 138] on div at bounding box center [142, 137] width 11 height 11
click at [133, 138] on div at bounding box center [128, 137] width 11 height 11
click at [116, 139] on icon at bounding box center [115, 138] width 5 height 5
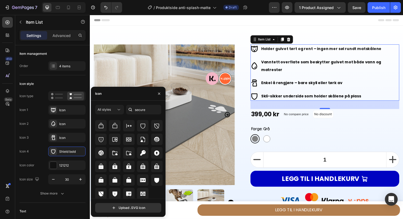
scroll to position [139, 0]
click at [154, 180] on icon at bounding box center [156, 179] width 5 height 5
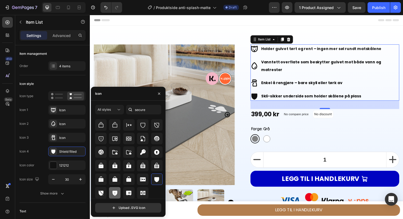
click at [117, 191] on icon at bounding box center [115, 193] width 6 height 6
click at [137, 179] on div at bounding box center [142, 179] width 11 height 11
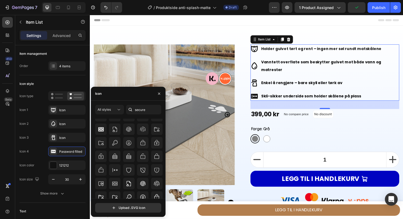
scroll to position [59, 0]
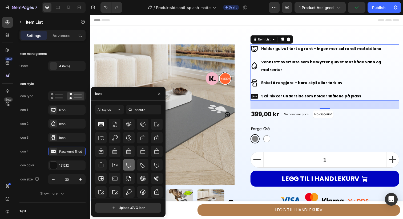
click at [128, 167] on icon at bounding box center [129, 165] width 6 height 6
click at [113, 165] on icon at bounding box center [115, 165] width 5 height 4
click at [127, 166] on icon at bounding box center [129, 165] width 6 height 6
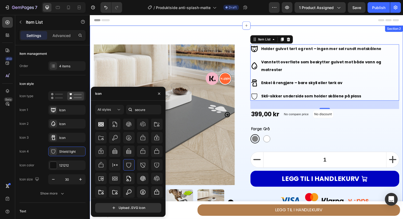
click at [225, 29] on div "Image Row Product Images Anti-splash matte Product Title Katten din drikker for…" at bounding box center [250, 163] width 320 height 275
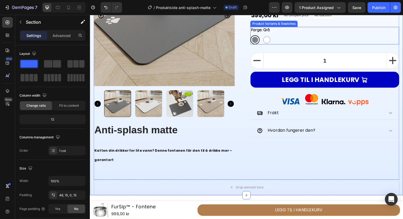
scroll to position [102, 0]
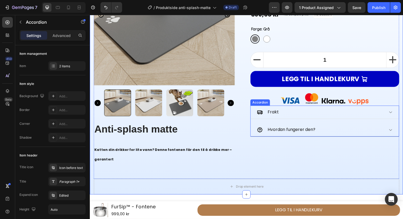
click at [325, 128] on div "Hvordan fungerer den?" at bounding box center [326, 132] width 130 height 9
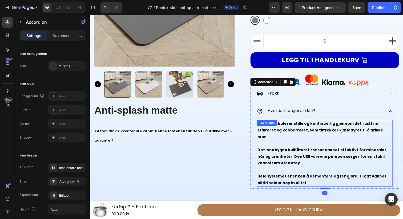
scroll to position [126, 0]
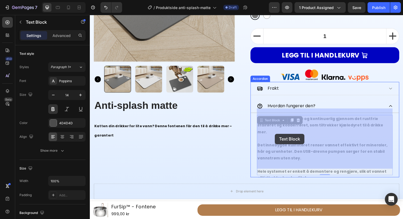
drag, startPoint x: 303, startPoint y: 168, endPoint x: 279, endPoint y: 136, distance: 40.2
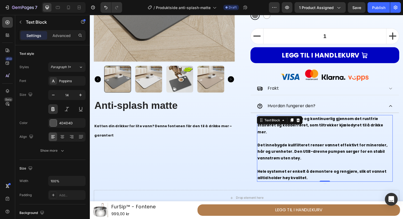
click at [298, 172] on p "Hele systemet er enkelt å demontere og rengjøre, slik at vannet alltid holder h…" at bounding box center [330, 178] width 138 height 13
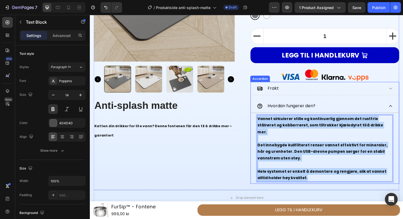
drag, startPoint x: 299, startPoint y: 169, endPoint x: 255, endPoint y: 104, distance: 78.9
click at [255, 104] on div "Hvordan fungerer den? Vannet sirkulerer stille og kontinuerlig gjennom det rust…" at bounding box center [329, 144] width 151 height 86
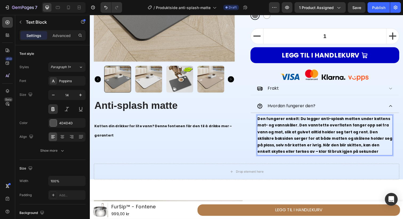
click at [300, 118] on span "Den fungerer enkelt: Du legger anti-splash matten under kattens mat- og vannskå…" at bounding box center [330, 137] width 138 height 39
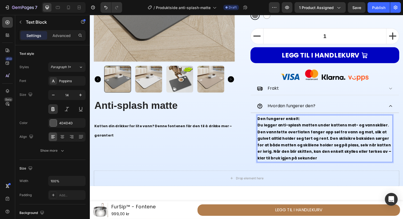
click at [305, 135] on span "Du legger anti-splash matten under kattens mat- og vannskåler. Den vanntette ov…" at bounding box center [329, 144] width 137 height 39
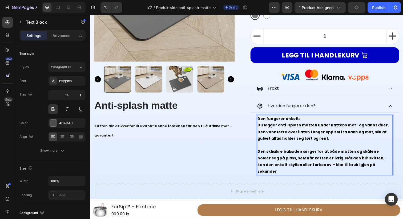
click at [324, 155] on span "Den sklisikre baksiden sørger for at både matten og skålene holder seg på plass…" at bounding box center [326, 165] width 130 height 26
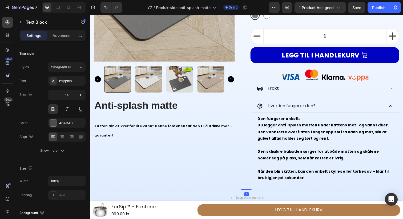
click at [249, 148] on div "Image Row Product Images Anti-splash matte Product Title Katten din drikker for…" at bounding box center [250, 53] width 312 height 282
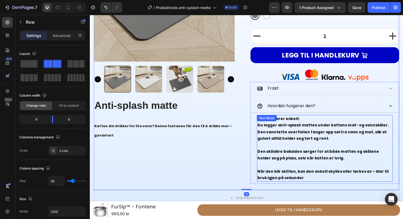
click at [304, 117] on div "Den fungerer enkelt: Du legger anti-splash matten under kattens mat- og vannskå…" at bounding box center [330, 151] width 139 height 68
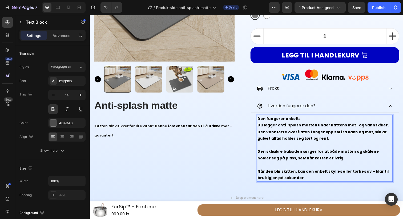
click at [314, 118] on p "Den fungerer enkelt:" at bounding box center [330, 121] width 138 height 7
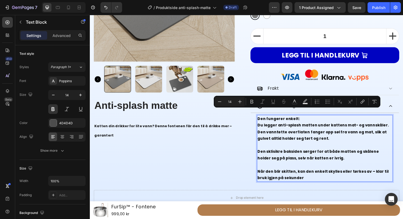
click at [314, 118] on p "Den fungerer enkelt:" at bounding box center [330, 121] width 138 height 7
click at [301, 118] on p "Den fungerer enkelt:" at bounding box center [330, 121] width 138 height 7
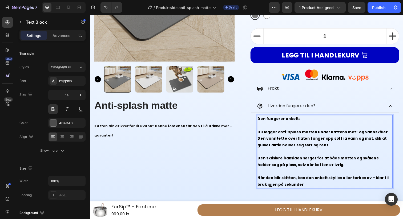
click at [295, 151] on p "Rich Text Editor. Editing area: main" at bounding box center [330, 154] width 138 height 7
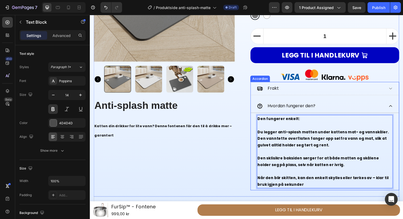
click at [331, 103] on div "Hvordan fungerer den?" at bounding box center [326, 107] width 130 height 9
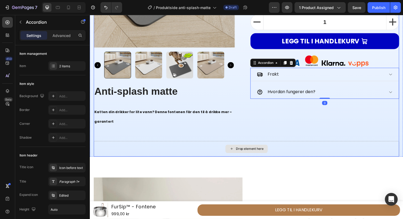
scroll to position [141, 0]
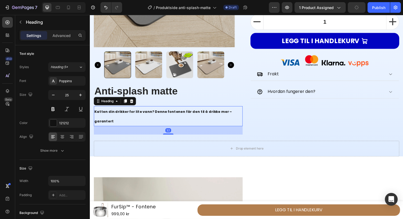
click at [185, 115] on strong "Katten din drikker for lite vann? Denne fontenen får den til å drikke mer – gar…" at bounding box center [164, 118] width 141 height 15
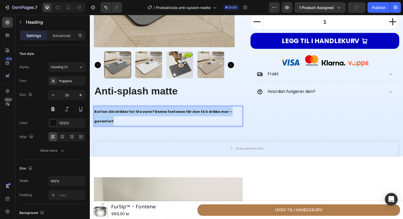
click at [185, 115] on strong "Katten din drikker for lite vann? Denne fontenen får den til å drikke mer – gar…" at bounding box center [164, 118] width 141 height 15
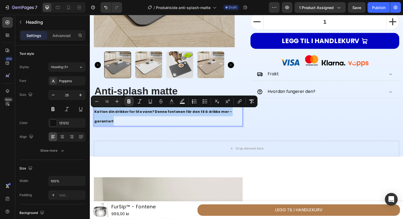
click at [157, 115] on strong "Katten din drikker for lite vann? Denne fontenen får den til å drikke mer – gar…" at bounding box center [164, 118] width 141 height 15
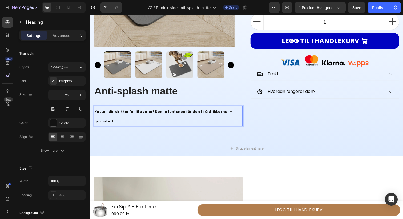
click at [182, 144] on div "Drop element here" at bounding box center [250, 152] width 312 height 16
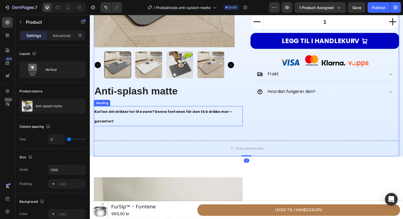
click at [197, 115] on strong "Katten din drikker for lite vann? Denne fontenen får den til å drikke mer – gar…" at bounding box center [164, 118] width 141 height 15
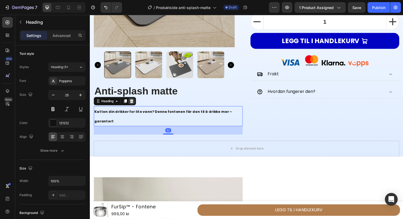
click at [133, 103] on icon at bounding box center [132, 103] width 3 height 4
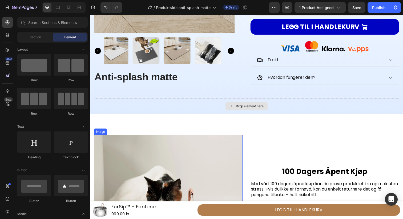
scroll to position [151, 0]
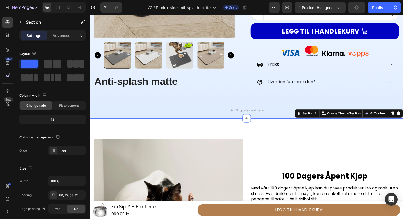
click at [192, 127] on div "Image 100 Dagers Åpent Kjøp Heading Med vårt 100 dagers åpne kjøp kan du prøve …" at bounding box center [250, 219] width 320 height 196
click at [313, 113] on div "Section 3" at bounding box center [314, 115] width 17 height 5
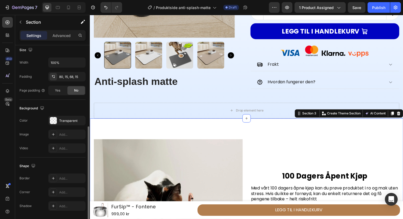
scroll to position [136, 0]
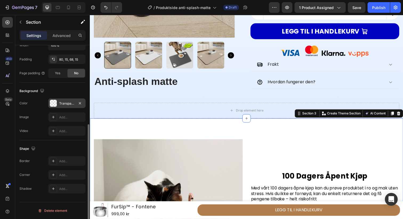
click at [61, 106] on div "Transparent" at bounding box center [66, 104] width 37 height 10
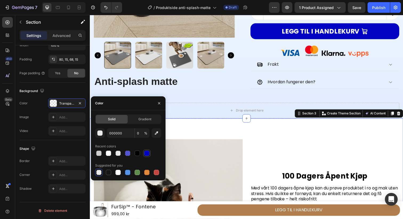
click at [146, 155] on div at bounding box center [146, 153] width 5 height 5
type input "0003C1"
type input "100"
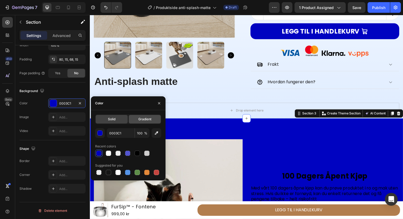
click at [139, 119] on span "Gradient" at bounding box center [144, 119] width 13 height 5
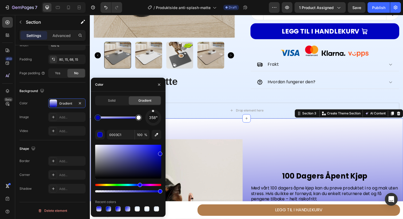
drag, startPoint x: 155, startPoint y: 122, endPoint x: 153, endPoint y: 105, distance: 17.0
click at [153, 105] on div "Solid Gradient 358° 0003C1 100 % Recent colors" at bounding box center [128, 154] width 66 height 117
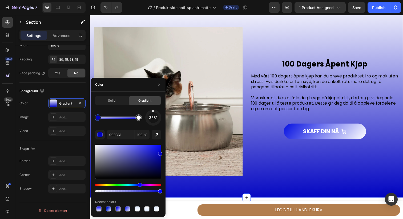
scroll to position [266, 0]
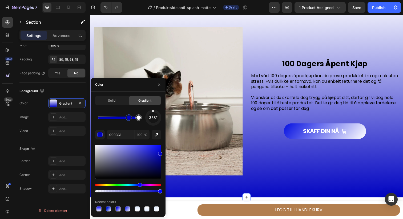
drag, startPoint x: 99, startPoint y: 117, endPoint x: 130, endPoint y: 121, distance: 31.7
click at [131, 120] on div at bounding box center [129, 118] width 4 height 4
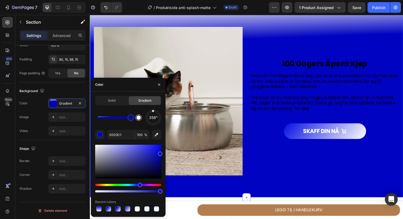
type input "FFFFFF"
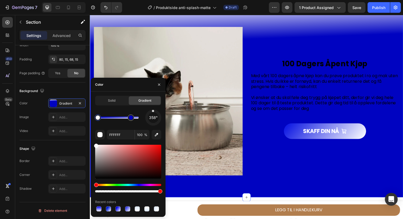
drag, startPoint x: 228, startPoint y: 134, endPoint x: 90, endPoint y: 122, distance: 138.4
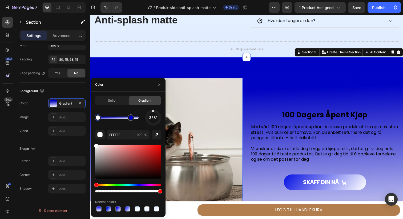
scroll to position [213, 0]
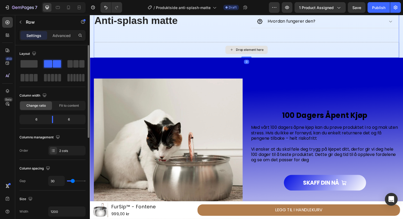
click at [208, 43] on div "Drop element here" at bounding box center [250, 51] width 312 height 16
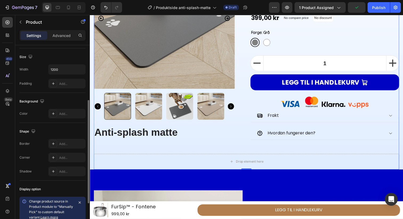
scroll to position [157, 0]
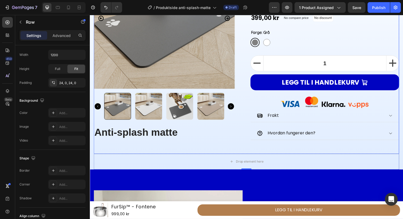
click at [219, 148] on div "Image Row Product Images Anti-splash matte Product Title" at bounding box center [170, 48] width 152 height 204
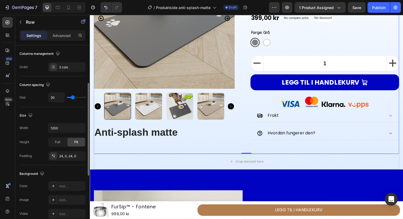
scroll to position [82, 0]
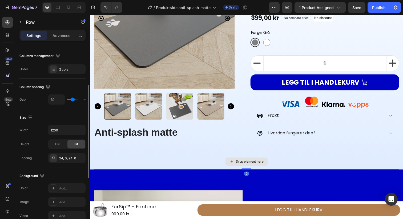
click at [173, 163] on div "Drop element here" at bounding box center [250, 165] width 312 height 16
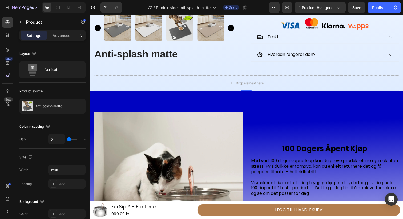
scroll to position [194, 0]
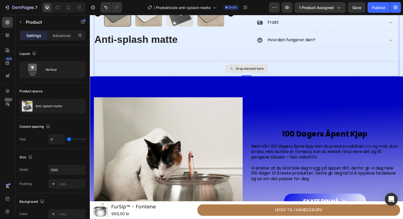
click at [377, 72] on div "Drop element here" at bounding box center [250, 70] width 312 height 16
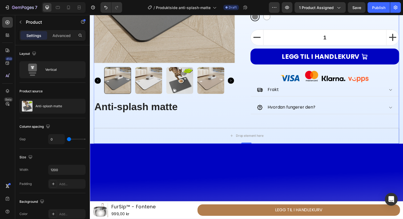
scroll to position [0, 0]
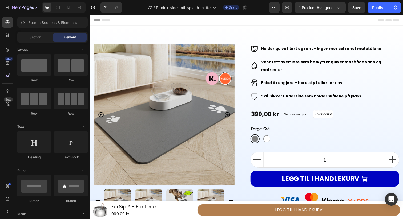
click at [94, 25] on div "Header" at bounding box center [249, 20] width 311 height 11
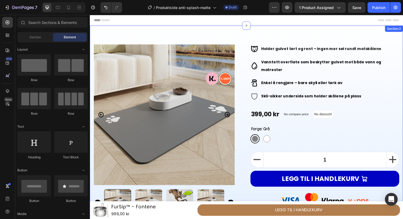
click at [107, 33] on div "Image Row Product Images Anti-splash matte Product Title Holder gulvet tørt og …" at bounding box center [250, 149] width 320 height 246
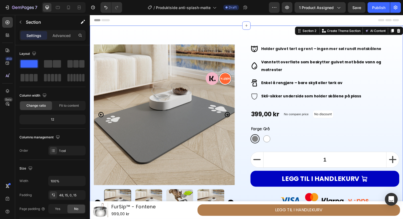
click at [107, 33] on div "Image Row Product Images Anti-splash matte Product Title Holder gulvet tørt og …" at bounding box center [250, 149] width 320 height 246
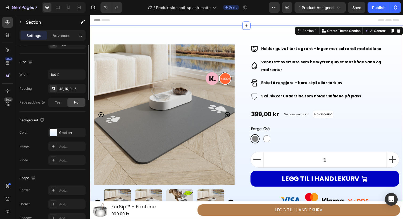
scroll to position [136, 0]
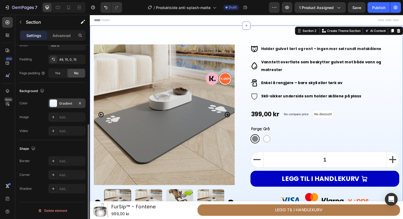
click at [62, 106] on div "Gradient" at bounding box center [66, 104] width 37 height 10
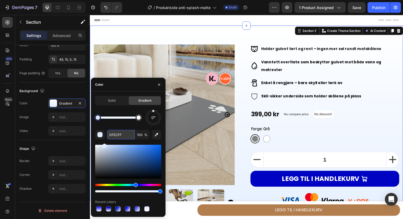
click at [125, 136] on input "DFECFF" at bounding box center [121, 135] width 28 height 10
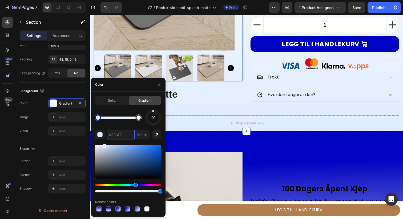
scroll to position [153, 0]
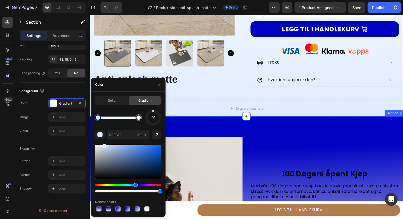
click at [259, 132] on div "Image 100 Dagers Åpent Kjøp Heading Med vårt 100 dagers åpne kjøp kan du prøve …" at bounding box center [250, 217] width 320 height 196
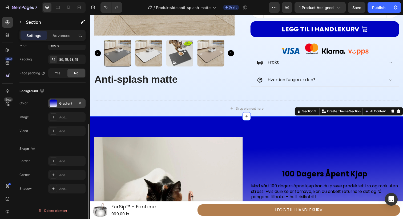
click at [74, 103] on div "Gradient" at bounding box center [66, 103] width 15 height 5
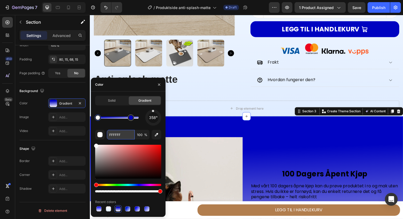
click at [122, 137] on input "FFFFFF" at bounding box center [121, 135] width 28 height 10
paste input "DFEC"
click at [127, 127] on div "358° DFECFF 100 % Recent colors" at bounding box center [128, 161] width 66 height 103
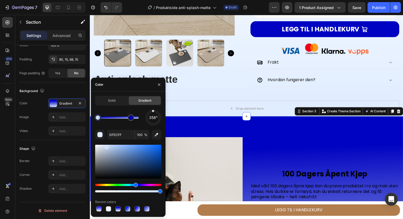
click at [106, 146] on div at bounding box center [107, 147] width 4 height 4
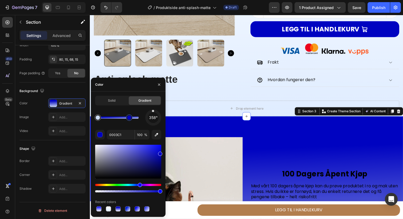
click at [129, 116] on div at bounding box center [129, 118] width 4 height 4
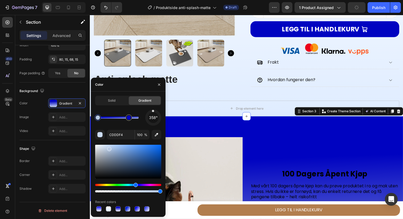
drag, startPoint x: 107, startPoint y: 148, endPoint x: 110, endPoint y: 149, distance: 3.3
click at [110, 149] on div at bounding box center [109, 149] width 4 height 4
click at [124, 138] on input "B1C5E2" at bounding box center [121, 135] width 28 height 10
paste input "DFECFF"
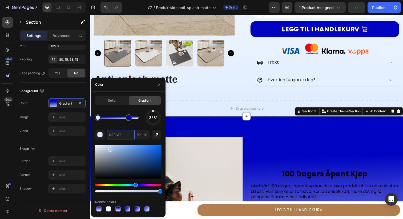
type input "DFECFF"
click at [122, 126] on div "358° DFECFF 100 % Recent colors" at bounding box center [128, 161] width 66 height 103
click at [104, 134] on button "button" at bounding box center [100, 135] width 10 height 10
click at [101, 134] on div "button" at bounding box center [100, 135] width 5 height 5
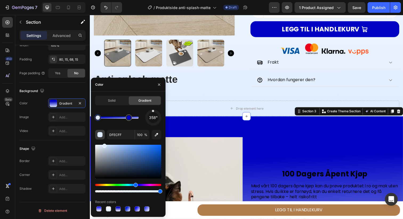
click at [101, 134] on div "button" at bounding box center [100, 135] width 5 height 5
click at [111, 102] on span "Solid" at bounding box center [111, 100] width 7 height 5
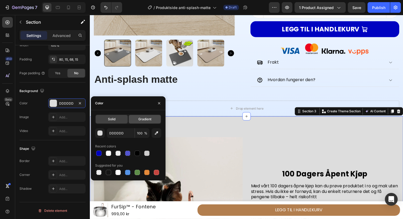
click at [137, 118] on div "Gradient" at bounding box center [145, 119] width 32 height 9
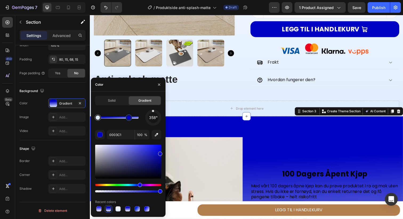
click at [130, 120] on div at bounding box center [129, 118] width 6 height 6
click at [121, 134] on input "0003C1" at bounding box center [121, 135] width 28 height 10
paste input "DFECFF"
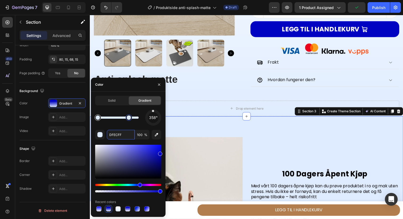
click at [98, 117] on div at bounding box center [98, 118] width 4 height 4
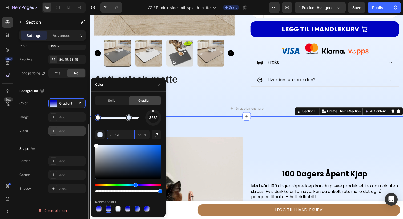
drag, startPoint x: 104, startPoint y: 148, endPoint x: 78, endPoint y: 133, distance: 29.8
click at [78, 133] on div "450 Beta Sections(18) Elements(84) Section Element Hero Section Product Detail …" at bounding box center [45, 117] width 90 height 205
type input "FFFFFF"
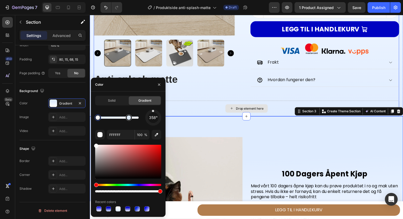
click at [205, 109] on div "Drop element here" at bounding box center [250, 111] width 312 height 16
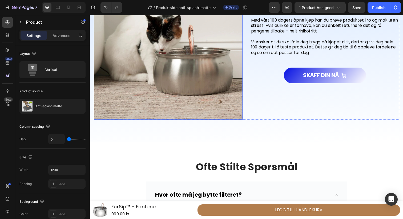
scroll to position [338, 0]
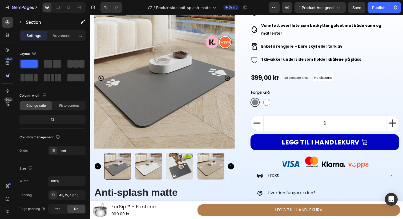
scroll to position [0, 0]
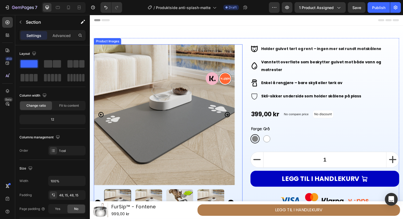
click at [155, 109] on img at bounding box center [166, 117] width 144 height 144
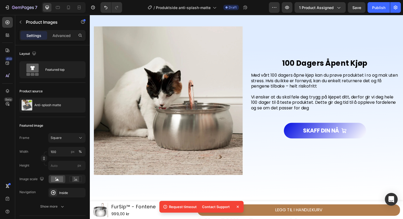
scroll to position [263, 0]
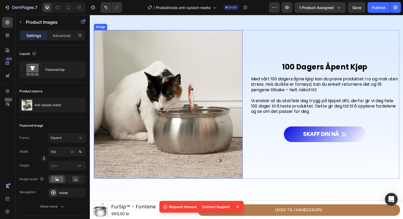
click at [181, 117] on img at bounding box center [170, 106] width 152 height 152
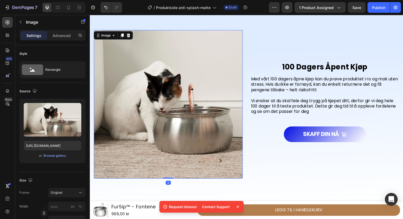
click at [181, 117] on img at bounding box center [170, 106] width 152 height 152
click at [57, 155] on div "Browse gallery" at bounding box center [54, 156] width 23 height 5
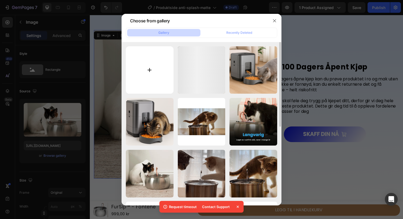
click at [160, 70] on input "file" at bounding box center [150, 70] width 48 height 48
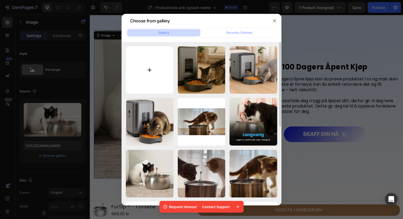
type input "C:\fakepath\ChatGPT Image Aug 26, 2025, 07_10_14 PM.png"
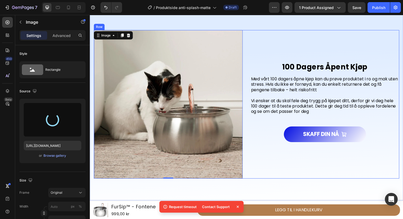
type input "https://cdn.shopify.com/s/files/1/0918/6666/1180/files/gempages_548491168535545…"
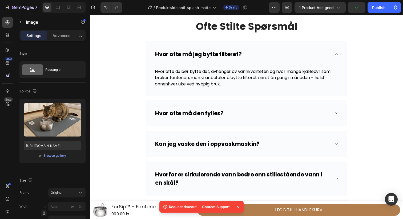
scroll to position [466, 0]
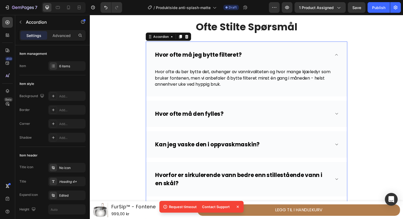
click at [270, 51] on div "Hvor ofte må jeg bytte filteret?" at bounding box center [246, 56] width 180 height 10
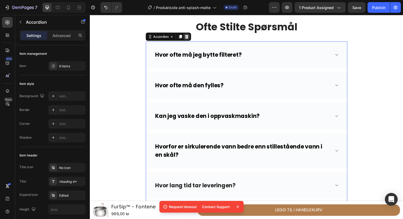
click at [190, 36] on icon at bounding box center [189, 37] width 4 height 4
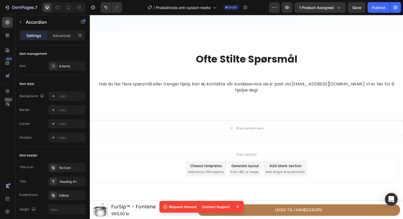
scroll to position [426, 0]
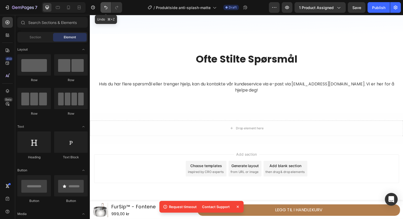
click at [105, 12] on button "Undo/Redo" at bounding box center [106, 7] width 11 height 11
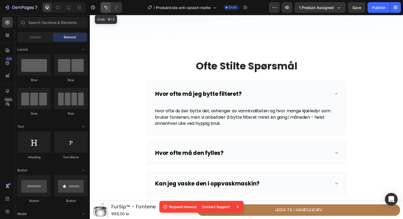
scroll to position [466, 0]
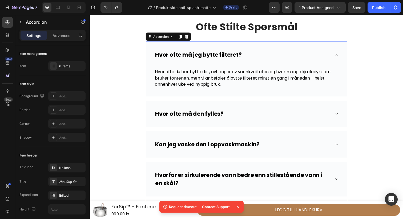
click at [160, 62] on div "Hvor ofte må jeg bytte filteret?" at bounding box center [249, 55] width 205 height 27
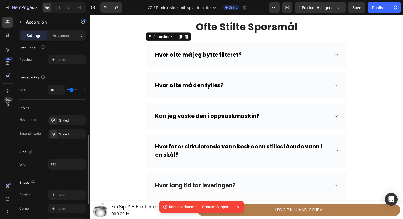
scroll to position [233, 0]
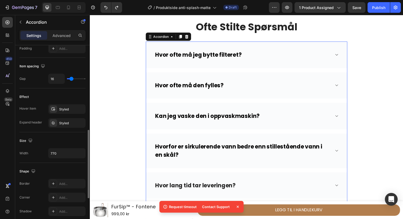
click at [191, 61] on div "Hvor ofte må jeg bytte filteret?" at bounding box center [249, 55] width 205 height 27
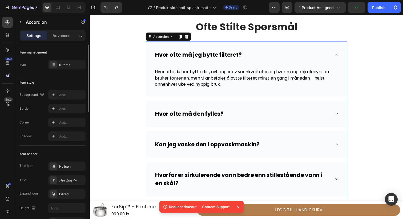
scroll to position [0, 0]
click at [58, 65] on div "6 items" at bounding box center [66, 66] width 37 height 10
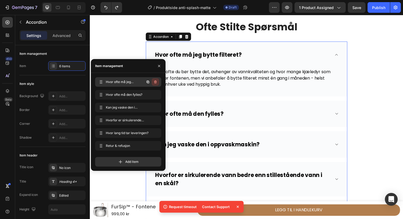
click at [156, 81] on icon "button" at bounding box center [155, 82] width 3 height 3
click at [156, 81] on div "Delete" at bounding box center [152, 82] width 10 height 5
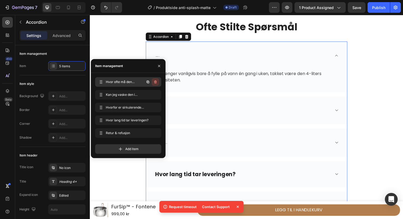
click at [156, 81] on icon "button" at bounding box center [155, 82] width 4 height 4
click at [156, 81] on div "Delete" at bounding box center [152, 82] width 10 height 5
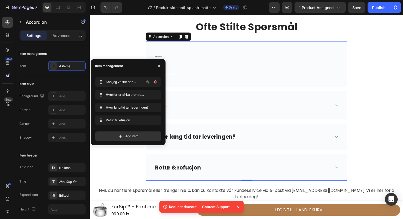
click at [156, 81] on icon "button" at bounding box center [155, 82] width 4 height 4
click at [156, 81] on div "Delete" at bounding box center [152, 82] width 10 height 5
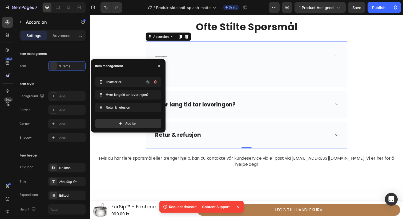
click at [156, 81] on icon "button" at bounding box center [155, 82] width 4 height 4
click at [156, 82] on div "Delete" at bounding box center [152, 82] width 10 height 5
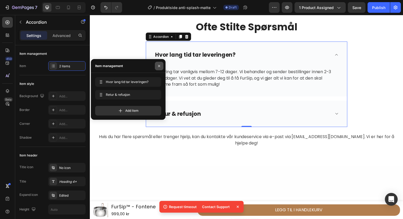
click at [160, 67] on icon "button" at bounding box center [159, 66] width 4 height 4
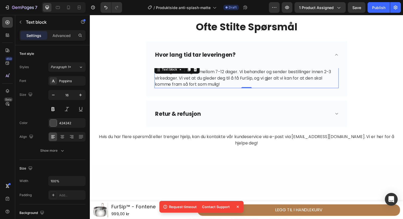
click at [247, 81] on span "Levering tar vanligvis mellom 7-12 dager. Vi behandler og sender bestillinger i…" at bounding box center [246, 79] width 180 height 19
click at [357, 68] on div "Ofte Stilte Spørsmål Heading Row Hvor lang tid tar leveringen? Levering tar van…" at bounding box center [250, 75] width 312 height 109
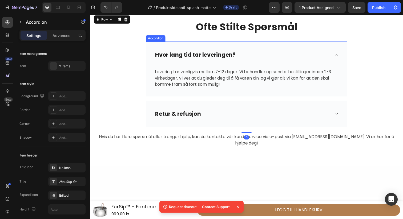
click at [333, 59] on div "Hvor lang tid tar leveringen?" at bounding box center [246, 56] width 180 height 10
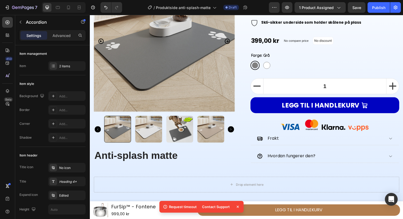
scroll to position [11, 0]
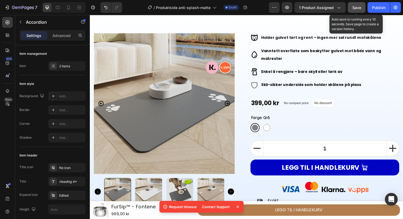
click at [359, 8] on span "Save" at bounding box center [357, 7] width 9 height 5
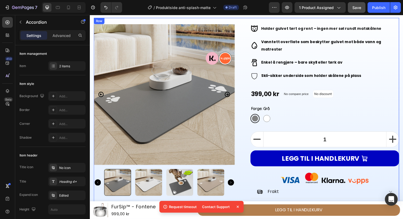
scroll to position [0, 0]
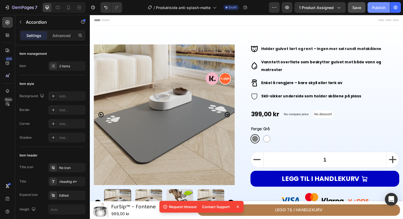
click at [377, 13] on button "Publish" at bounding box center [379, 7] width 22 height 11
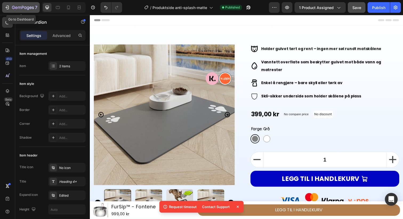
click at [18, 5] on div "7" at bounding box center [24, 7] width 25 height 6
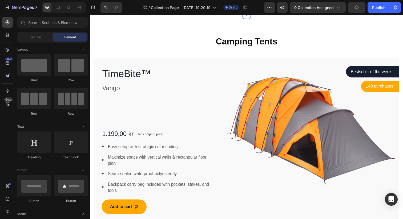
scroll to position [224, 0]
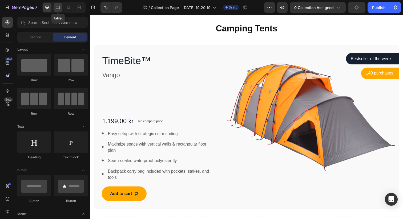
click at [56, 9] on icon at bounding box center [57, 7] width 5 height 5
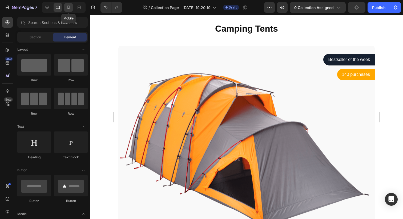
click at [68, 7] on icon at bounding box center [68, 7] width 5 height 5
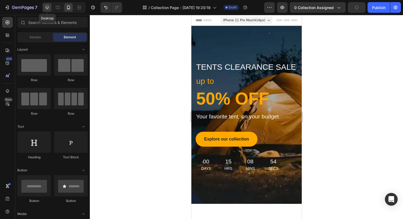
click at [45, 10] on div at bounding box center [47, 7] width 9 height 9
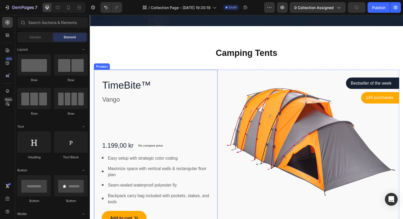
scroll to position [200, 0]
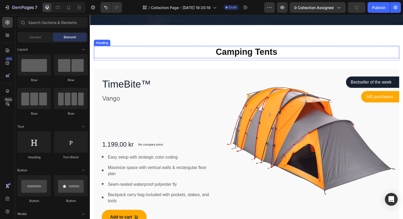
click at [258, 56] on p "Camping Tents" at bounding box center [249, 52] width 311 height 11
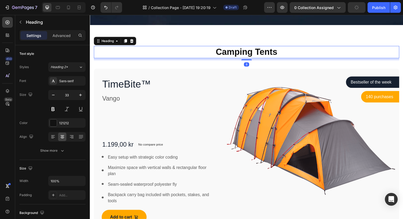
click at [258, 56] on p "Camping Tents" at bounding box center [249, 52] width 311 height 11
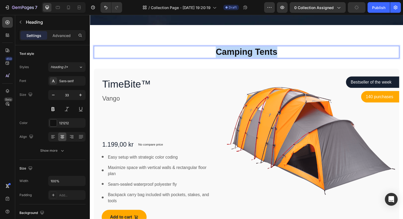
click at [258, 56] on p "Camping Tents" at bounding box center [249, 52] width 311 height 11
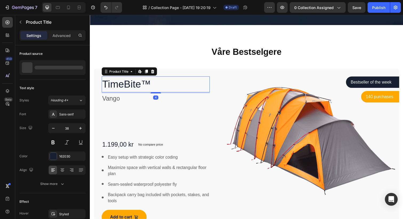
click at [166, 78] on h1 "TimeBite™" at bounding box center [157, 86] width 110 height 16
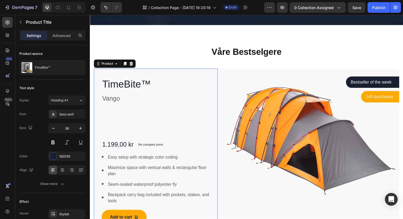
click at [163, 71] on div "TimeBite™ Product Title Vango Text block 1.199,00 kr Product Price Product Pric…" at bounding box center [157, 154] width 126 height 168
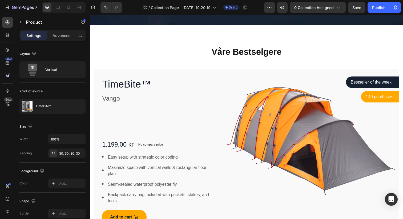
click at [143, 72] on div "TimeBite™ Product Title Vango Text block 1.199,00 kr Product Price Product Pric…" at bounding box center [157, 154] width 126 height 168
click at [107, 76] on div "TimeBite™ Product Title Vango Text block 1.199,00 kr Product Price Product Pric…" at bounding box center [157, 154] width 126 height 168
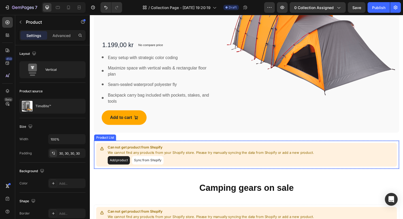
scroll to position [301, 0]
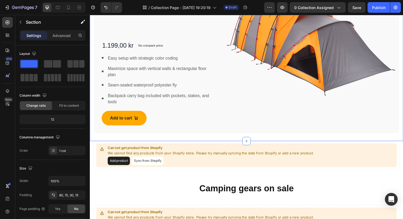
click at [215, 140] on div "Våre Bestselgere Heading Row TimeBite™ Product Title Vango Text block 1.199,00 …" at bounding box center [250, 34] width 320 height 220
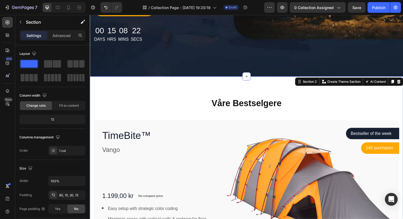
scroll to position [138, 0]
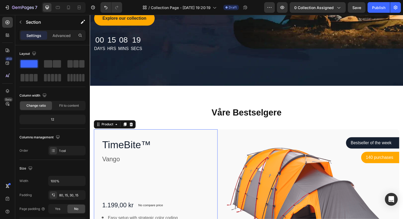
click at [101, 130] on div "Product" at bounding box center [115, 127] width 43 height 9
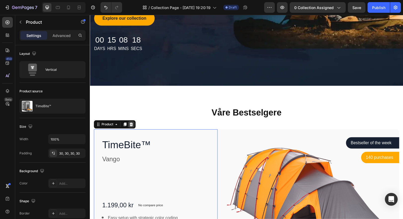
click at [131, 127] on icon at bounding box center [132, 127] width 4 height 4
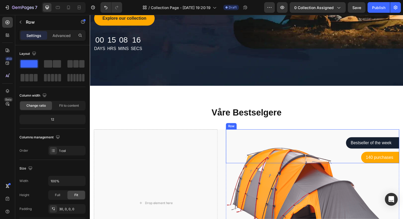
click at [247, 152] on div "Bestseller of the week Text block Row Row 140 purchases Text block Row Row" at bounding box center [317, 153] width 177 height 27
click at [262, 128] on icon at bounding box center [261, 127] width 4 height 4
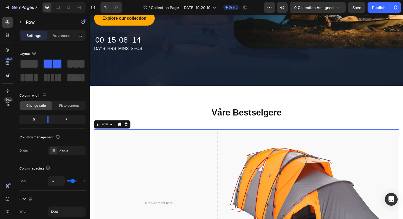
click at [226, 136] on div "Drop element here Image Row Row 0" at bounding box center [250, 207] width 312 height 151
click at [120, 127] on icon at bounding box center [120, 127] width 3 height 4
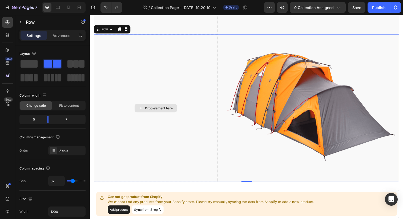
scroll to position [387, 0]
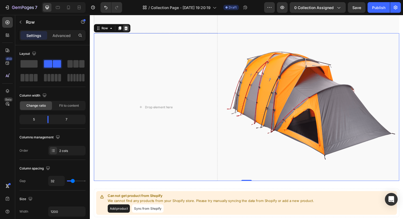
click at [125, 29] on icon at bounding box center [126, 29] width 3 height 4
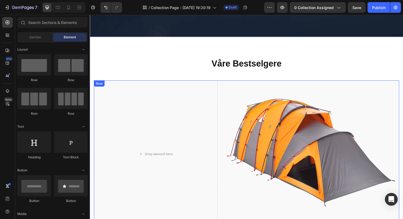
scroll to position [186, 0]
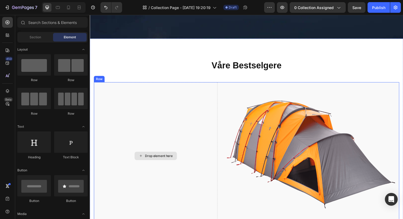
click at [118, 89] on div "Drop element here" at bounding box center [157, 159] width 126 height 151
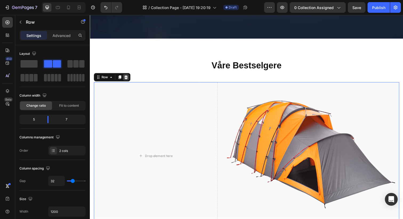
click at [126, 75] on div at bounding box center [126, 78] width 6 height 6
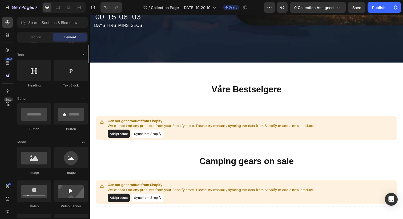
scroll to position [64, 0]
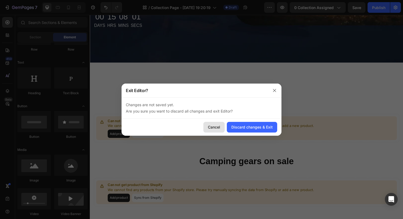
click at [218, 128] on div "Cancel" at bounding box center [214, 128] width 12 height 6
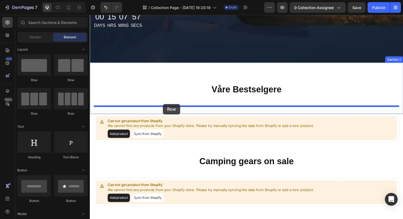
drag, startPoint x: 126, startPoint y: 79, endPoint x: 165, endPoint y: 106, distance: 47.0
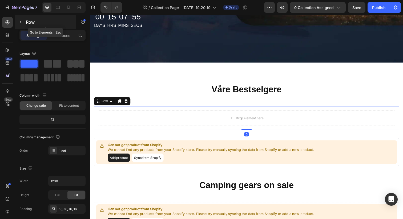
click at [28, 25] on p "Row" at bounding box center [48, 22] width 45 height 6
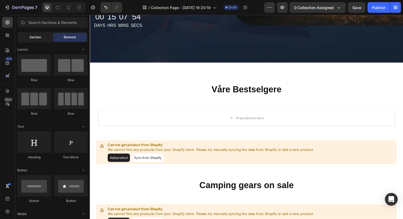
click at [32, 35] on span "Section" at bounding box center [35, 37] width 11 height 5
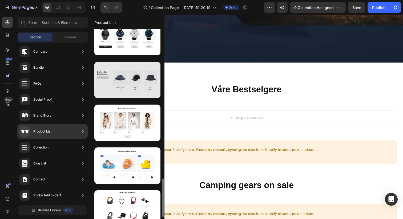
scroll to position [751, 0]
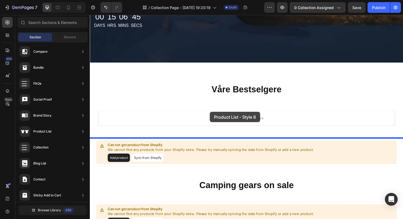
drag, startPoint x: 209, startPoint y: 176, endPoint x: 213, endPoint y: 114, distance: 62.2
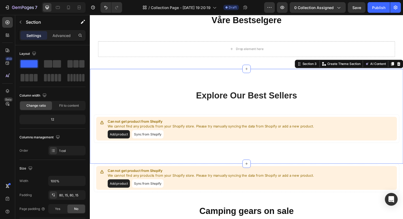
scroll to position [228, 0]
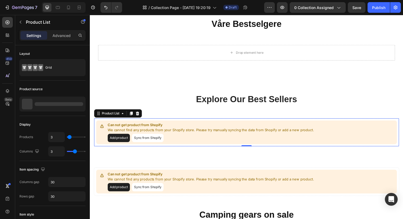
click at [123, 142] on button "Add product" at bounding box center [119, 141] width 23 height 9
click at [150, 144] on button "Sync from Shopify" at bounding box center [149, 141] width 32 height 9
click at [309, 9] on span "0 collection assigned" at bounding box center [313, 8] width 39 height 6
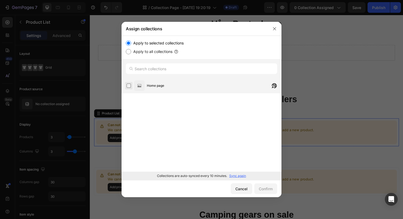
click at [127, 88] on label at bounding box center [129, 86] width 4 height 4
click at [139, 53] on label "Apply to all collections" at bounding box center [151, 52] width 41 height 6
click at [131, 53] on input "Apply to all collections" at bounding box center [128, 51] width 5 height 5
radio input "true"
click at [140, 44] on label "Apply to selected collections" at bounding box center [157, 43] width 53 height 6
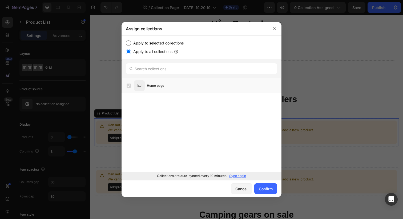
click at [131, 44] on input "Apply to selected collections" at bounding box center [128, 43] width 5 height 5
radio input "true"
click at [130, 85] on label at bounding box center [129, 86] width 4 height 4
click at [242, 178] on p "Sync again" at bounding box center [237, 176] width 17 height 5
click at [263, 187] on div "Confirm" at bounding box center [266, 189] width 14 height 6
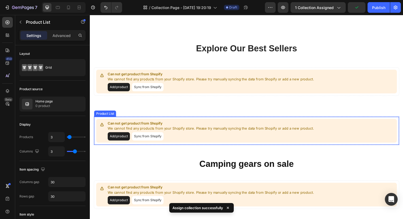
scroll to position [278, 0]
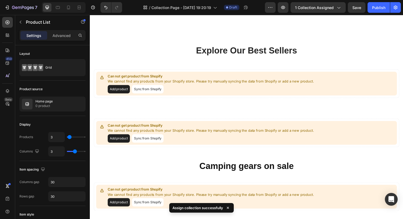
click at [146, 91] on button "Sync from Shopify" at bounding box center [149, 91] width 32 height 9
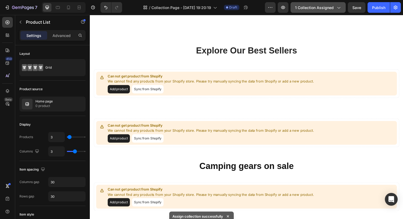
click at [309, 8] on span "1 collection assigned" at bounding box center [314, 8] width 39 height 6
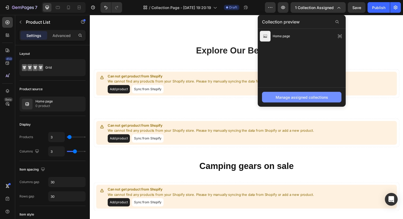
click at [301, 101] on button "Manage assigned collections" at bounding box center [301, 97] width 79 height 11
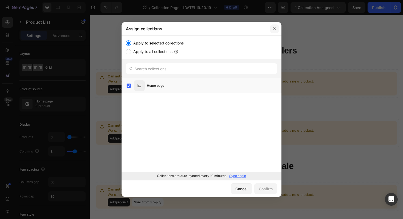
click at [276, 27] on icon "button" at bounding box center [275, 29] width 4 height 4
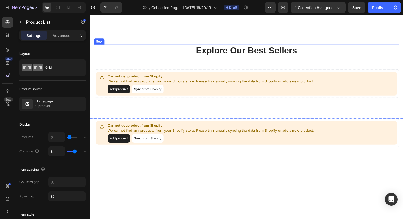
scroll to position [0, 0]
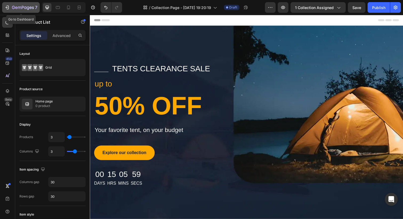
click at [26, 11] on button "7" at bounding box center [21, 7] width 38 height 11
